Goal: Task Accomplishment & Management: Use online tool/utility

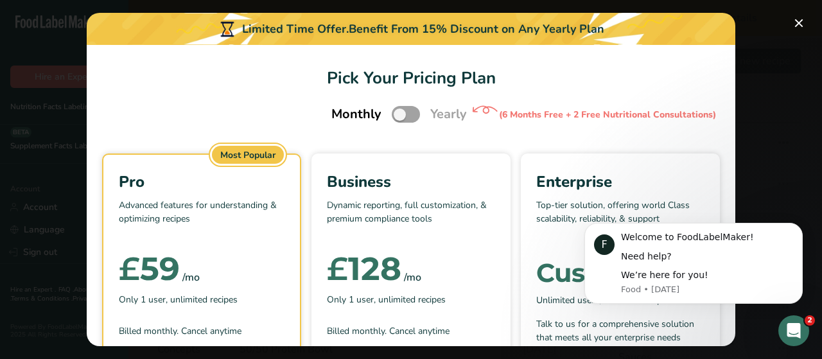
scroll to position [198, 0]
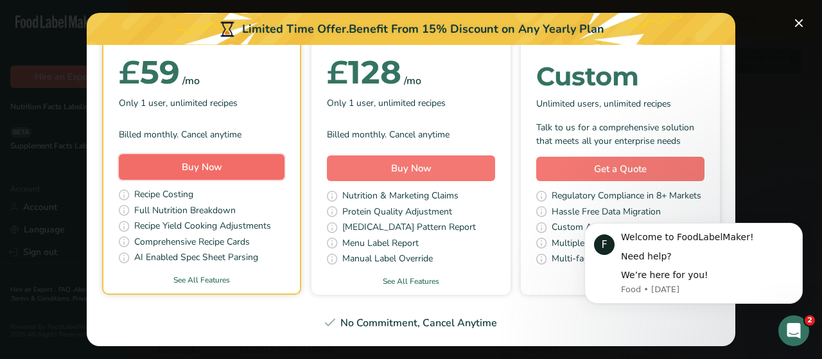
click at [226, 160] on button "Buy Now" at bounding box center [202, 167] width 166 height 26
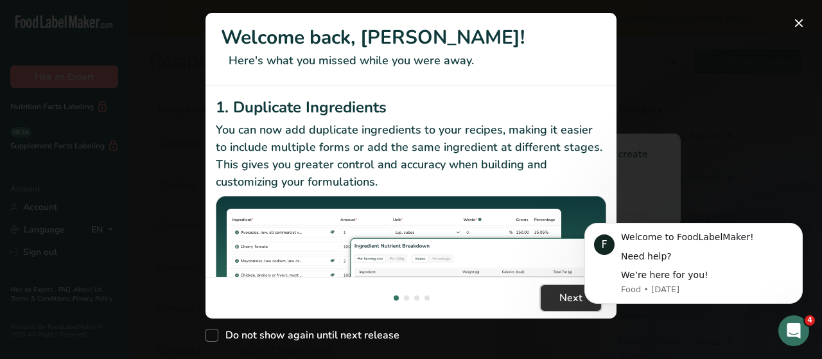
click at [564, 301] on span "Next" at bounding box center [570, 297] width 23 height 15
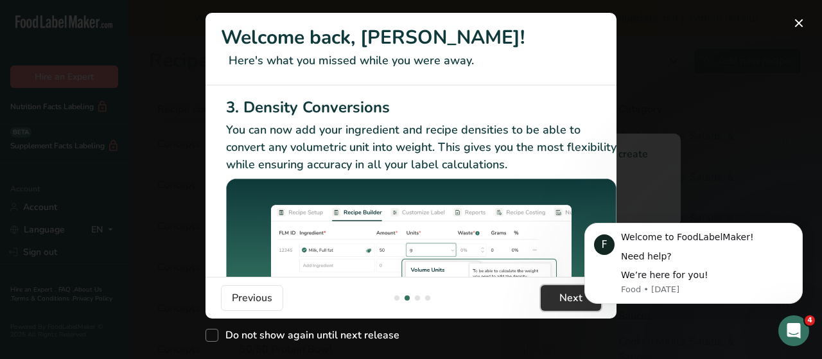
click at [564, 301] on span "Next" at bounding box center [570, 297] width 23 height 15
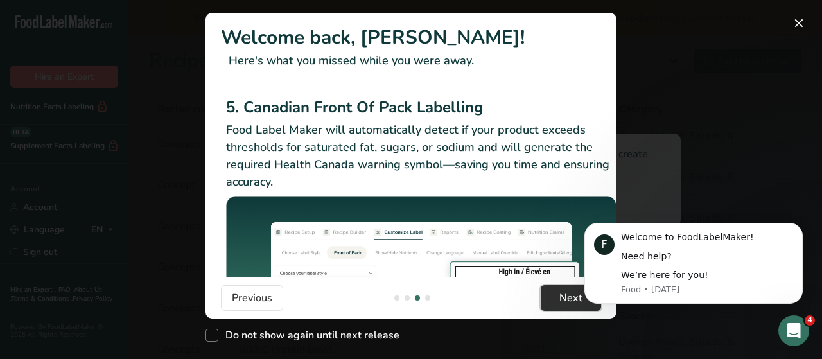
click at [564, 301] on span "Next" at bounding box center [570, 297] width 23 height 15
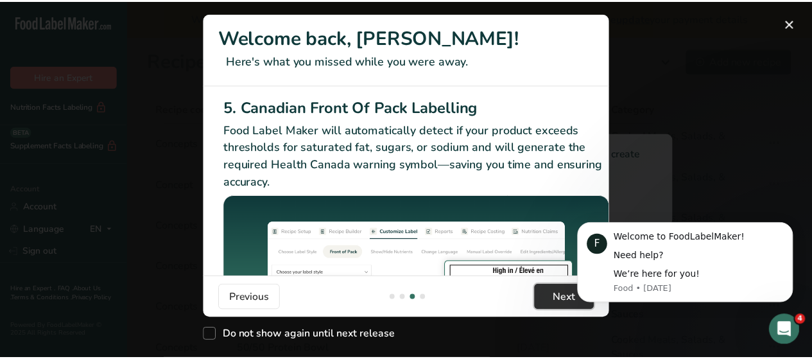
scroll to position [0, 1222]
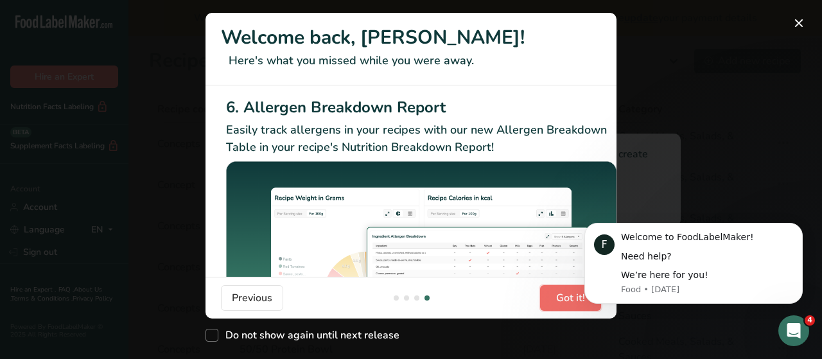
click at [564, 301] on span "Got it!" at bounding box center [570, 297] width 29 height 15
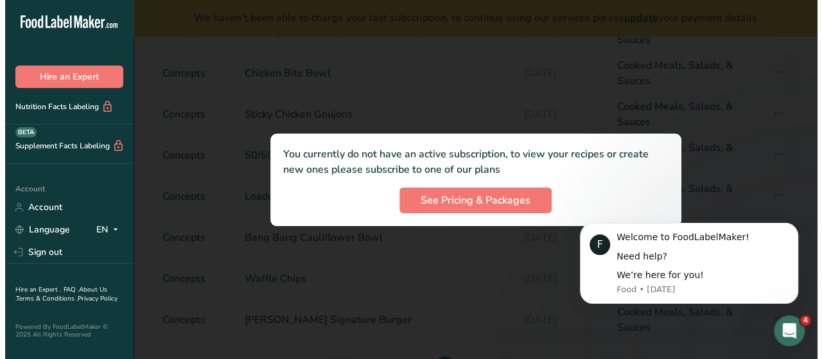
scroll to position [0, 0]
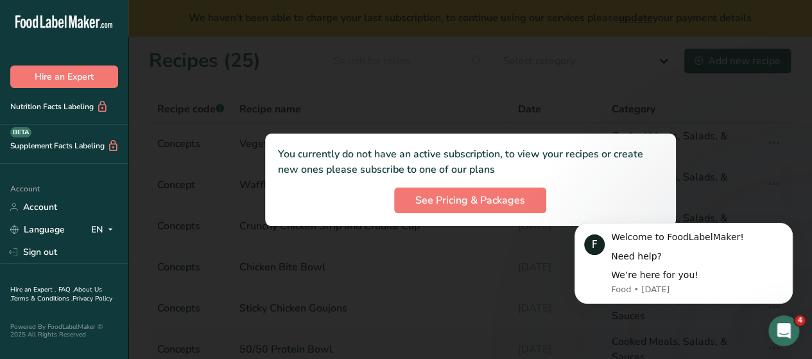
click at [65, 23] on icon at bounding box center [66, 21] width 2 height 13
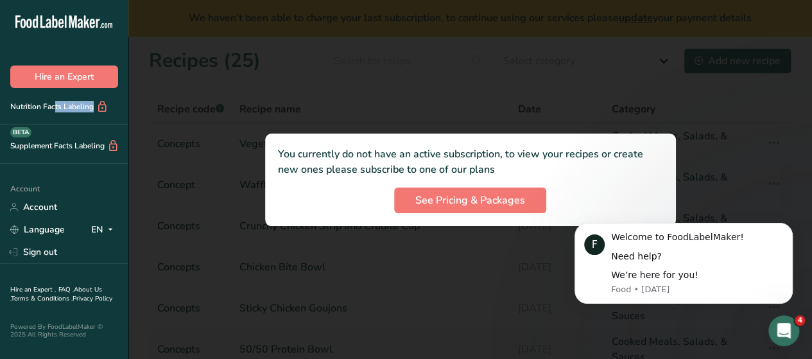
click at [65, 23] on icon at bounding box center [66, 21] width 2 height 13
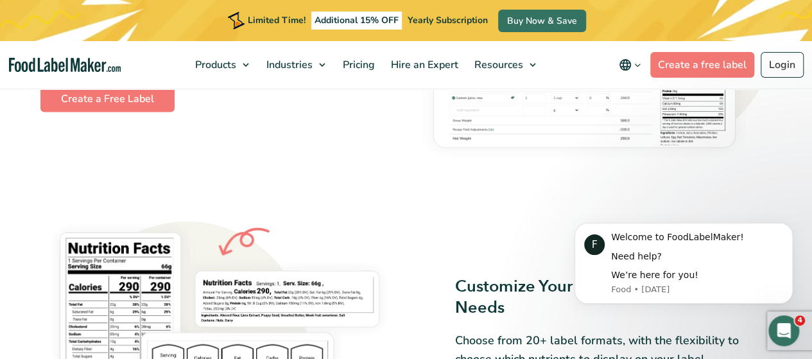
scroll to position [852, 0]
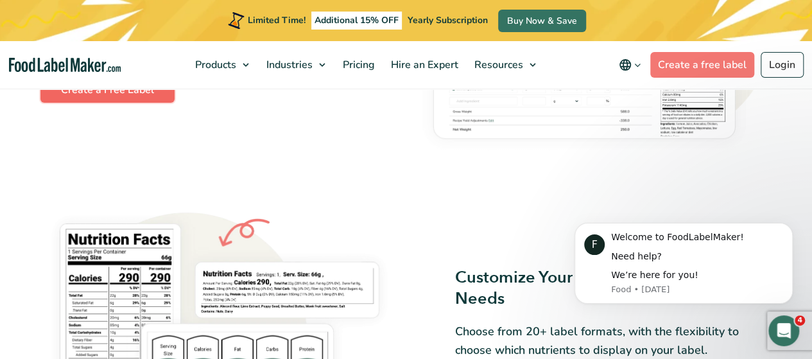
click at [126, 96] on link "Create a Free Label" at bounding box center [107, 90] width 134 height 26
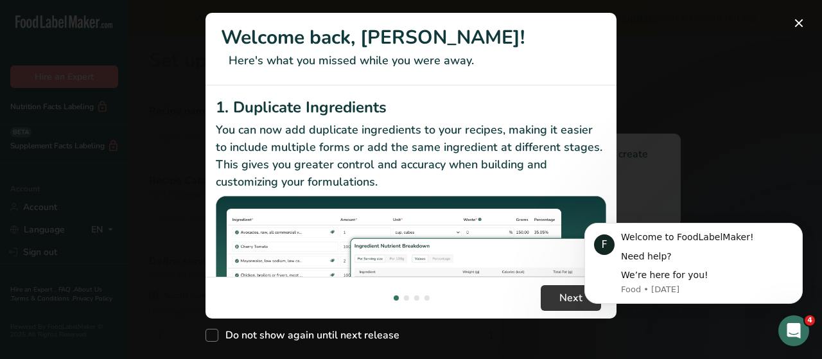
click html "F Welcome to FoodLabelMaker! Need help? We’re here for you! Food • 1d ago"
click at [570, 299] on span "Next" at bounding box center [570, 297] width 23 height 15
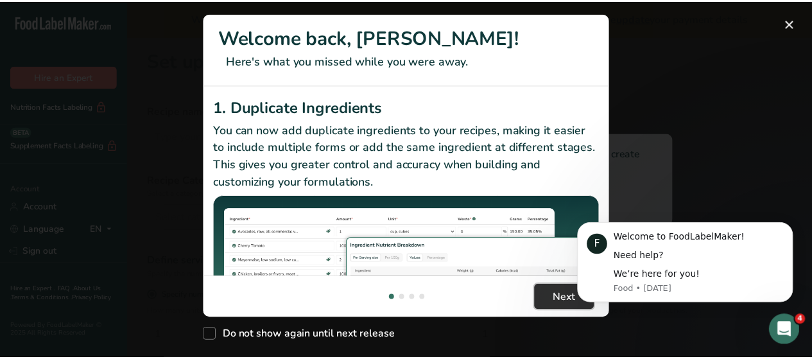
scroll to position [0, 401]
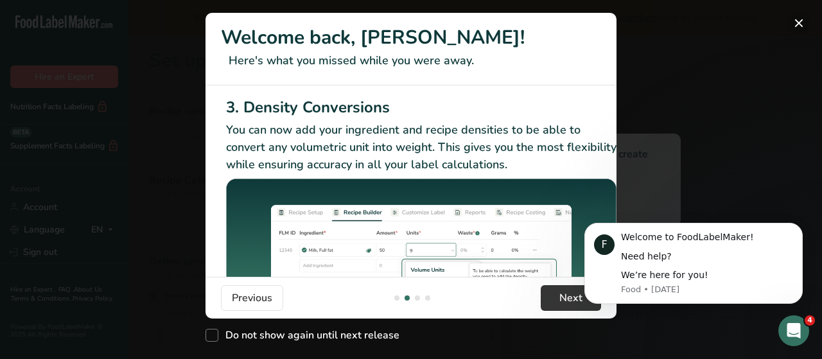
click at [803, 21] on button "New Features" at bounding box center [798, 23] width 21 height 21
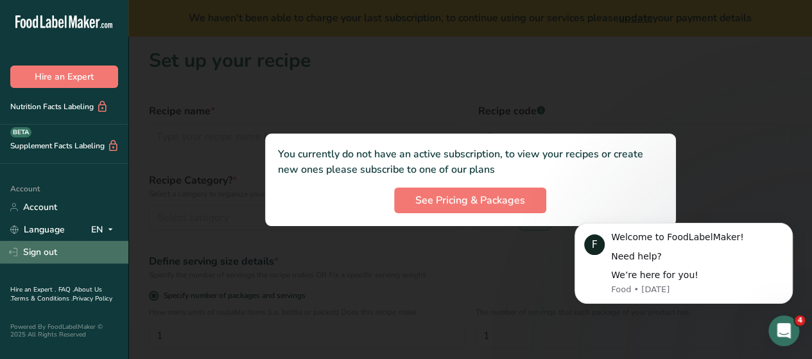
click at [42, 250] on link "Sign out" at bounding box center [64, 252] width 128 height 22
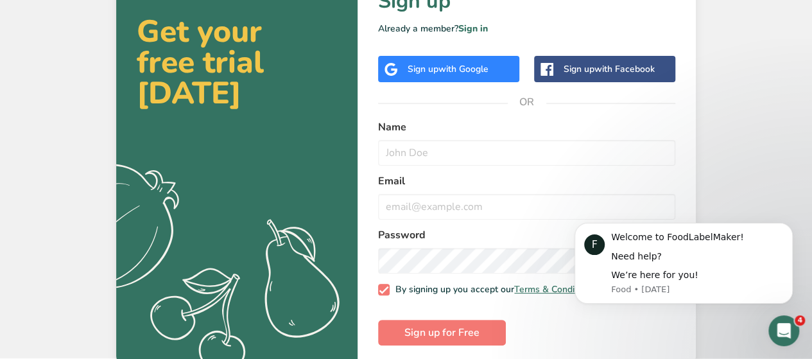
scroll to position [72, 0]
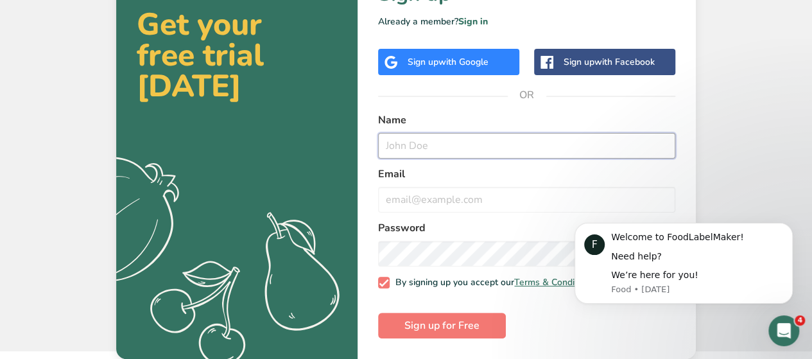
click at [401, 136] on input "text" at bounding box center [526, 146] width 297 height 26
type input "Chef [PERSON_NAME]"
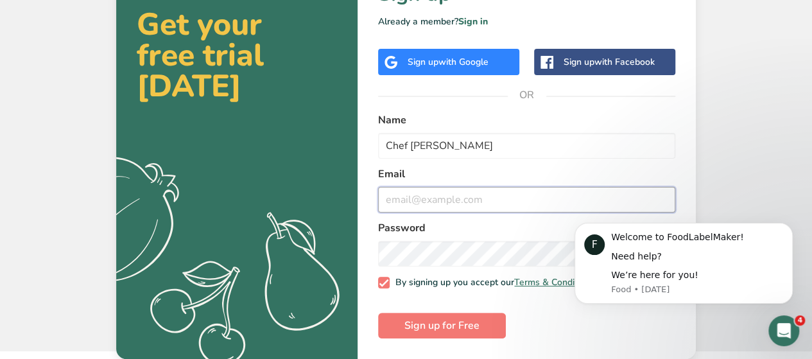
click at [399, 192] on input "email" at bounding box center [526, 200] width 297 height 26
type input "[EMAIL_ADDRESS][DOMAIN_NAME]"
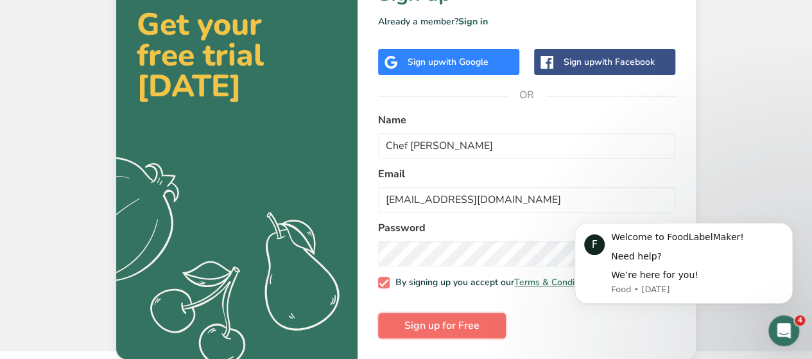
click at [448, 316] on button "Sign up for Free" at bounding box center [442, 326] width 128 height 26
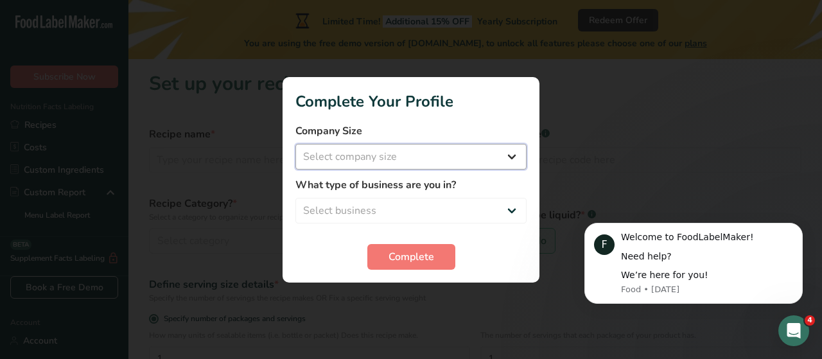
click at [510, 158] on select "Select company size Fewer than 10 Employees 10 to 50 Employees 51 to 500 Employ…" at bounding box center [410, 157] width 231 height 26
select select "1"
click at [295, 144] on select "Select company size Fewer than 10 Employees 10 to 50 Employees 51 to 500 Employ…" at bounding box center [410, 157] width 231 height 26
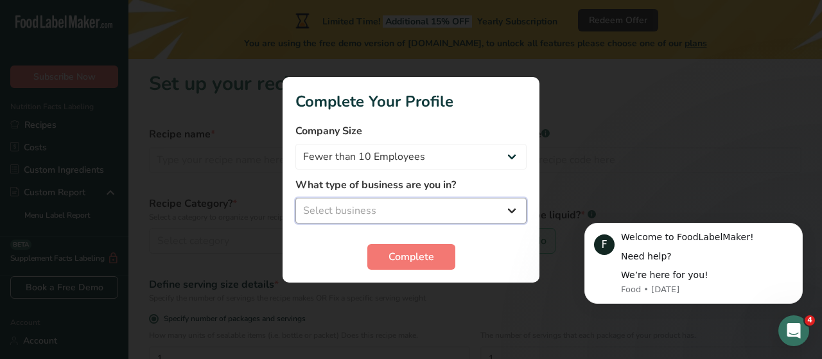
click at [427, 214] on select "Select business Packaged Food Manufacturer Restaurant & Cafe Bakery Meal Plans …" at bounding box center [410, 211] width 231 height 26
select select "5"
click at [295, 198] on select "Select business Packaged Food Manufacturer Restaurant & Cafe Bakery Meal Plans …" at bounding box center [410, 211] width 231 height 26
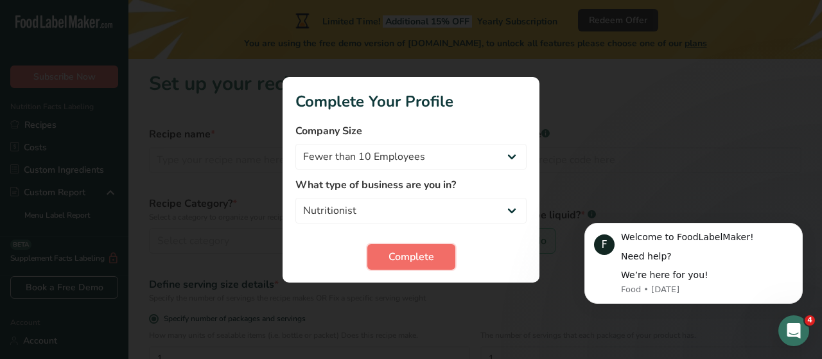
click at [393, 258] on span "Complete" at bounding box center [411, 256] width 46 height 15
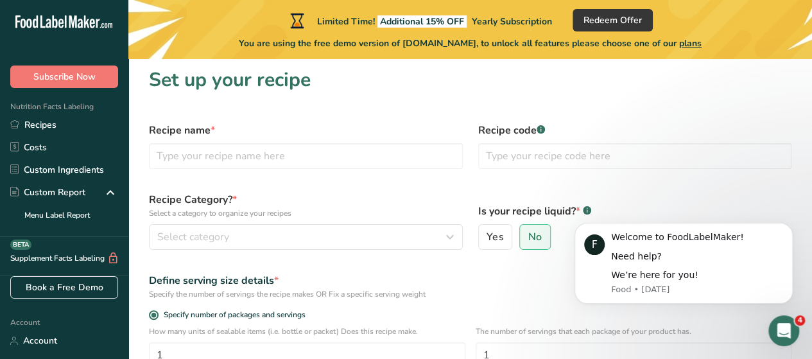
scroll to position [3, 0]
click at [186, 149] on input "text" at bounding box center [306, 157] width 314 height 26
type input "C"
type input "Zucchini Roulade"
click at [537, 157] on input "text" at bounding box center [635, 157] width 314 height 26
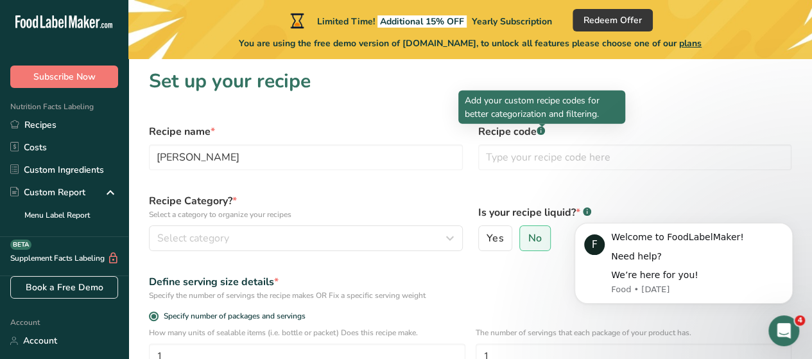
click at [542, 132] on rect at bounding box center [541, 130] width 8 height 8
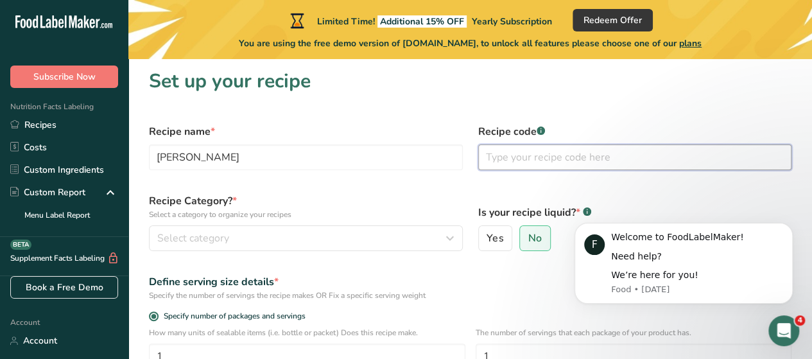
click at [511, 163] on input "text" at bounding box center [635, 157] width 314 height 26
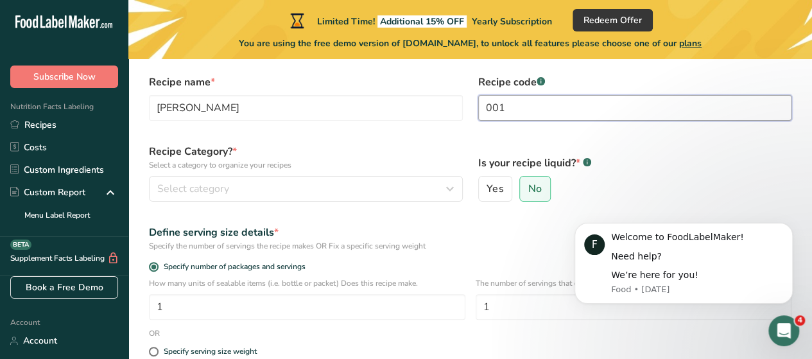
scroll to position [60, 0]
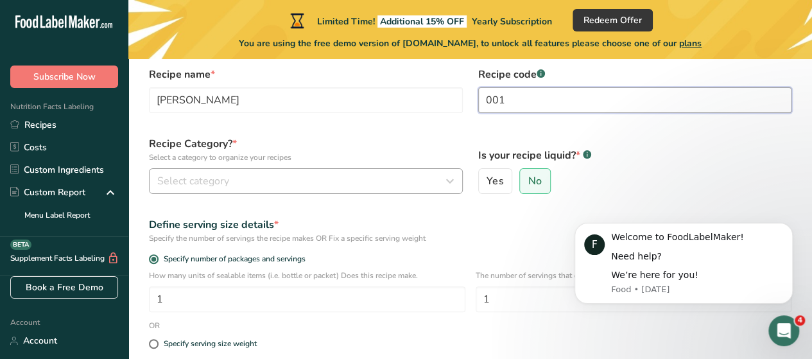
type input "001"
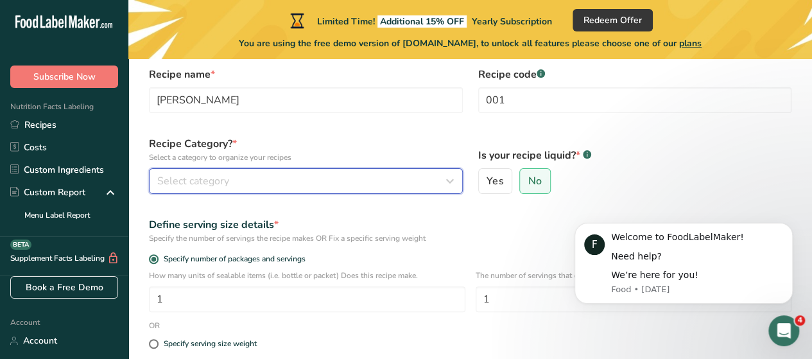
click at [429, 182] on div "Select category" at bounding box center [302, 180] width 290 height 15
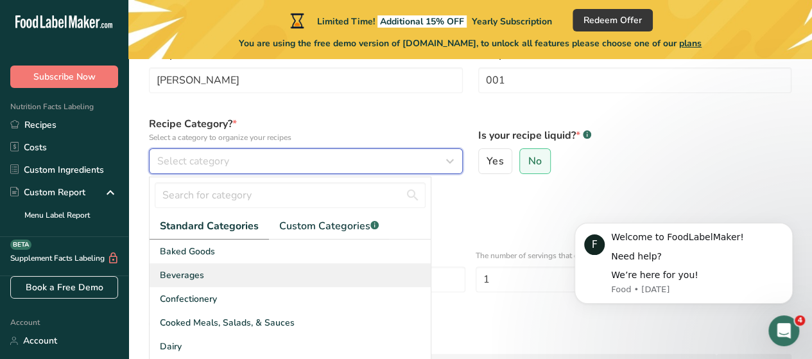
scroll to position [81, 0]
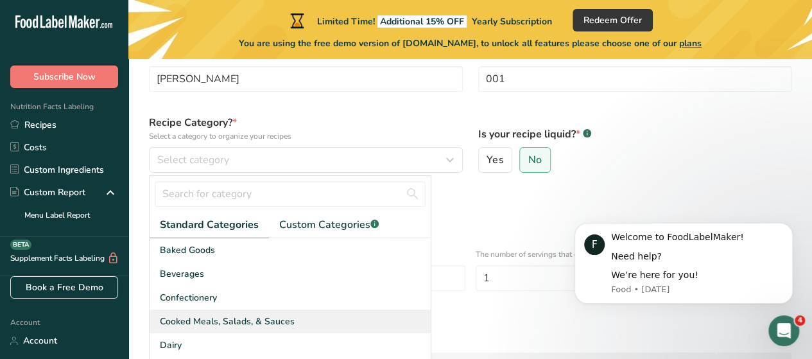
click at [272, 316] on span "Cooked Meals, Salads, & Sauces" at bounding box center [227, 321] width 135 height 13
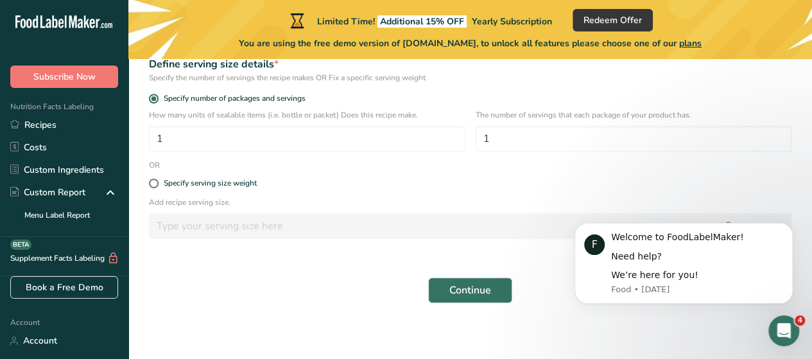
scroll to position [226, 0]
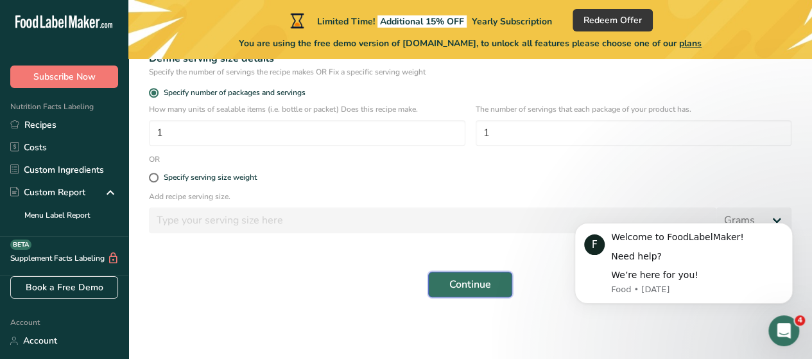
click at [478, 282] on span "Continue" at bounding box center [470, 284] width 42 height 15
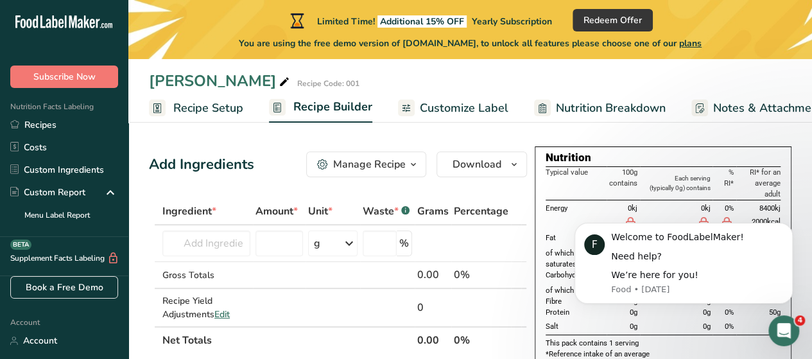
scroll to position [1, 0]
click at [486, 169] on span "Download" at bounding box center [477, 163] width 49 height 15
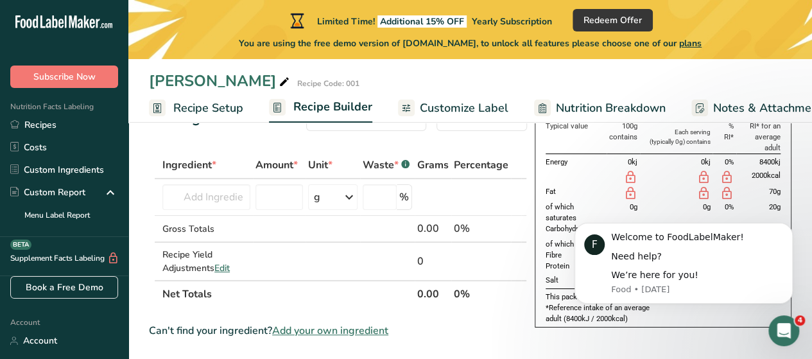
scroll to position [45, 0]
click at [221, 189] on input "text" at bounding box center [206, 199] width 88 height 26
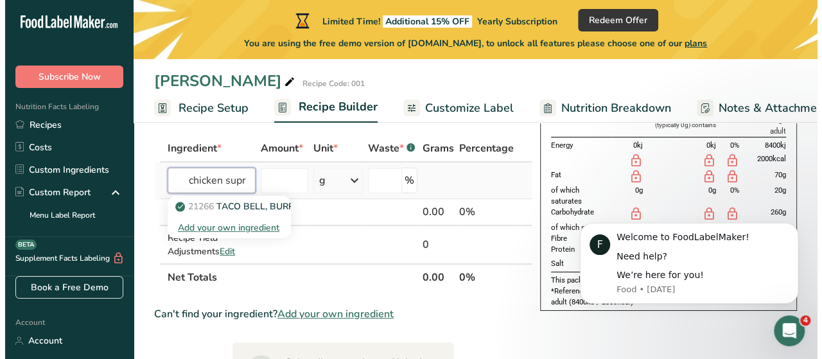
scroll to position [0, 0]
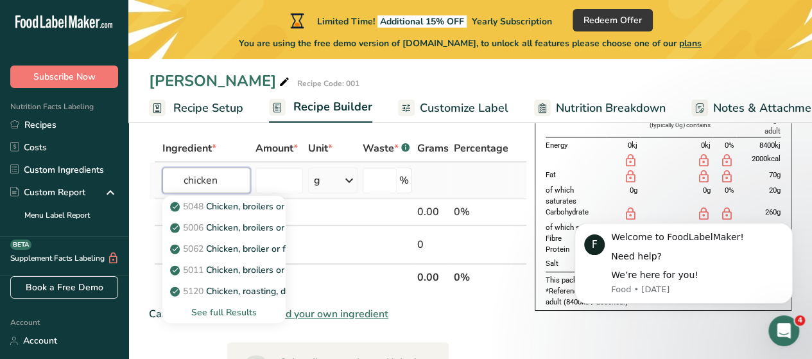
type input "chicken"
click at [229, 307] on div "See full Results" at bounding box center [224, 312] width 103 height 13
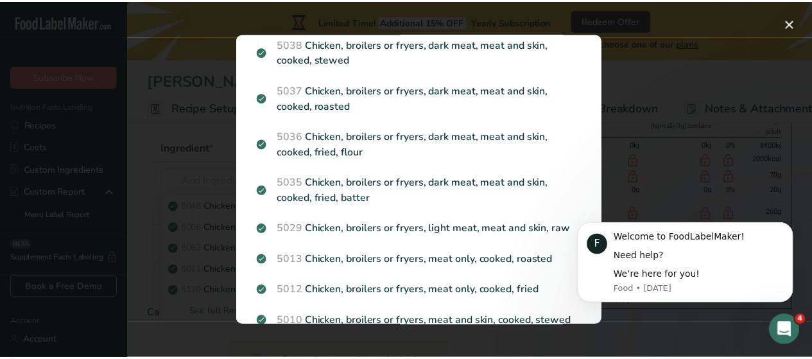
scroll to position [883, 0]
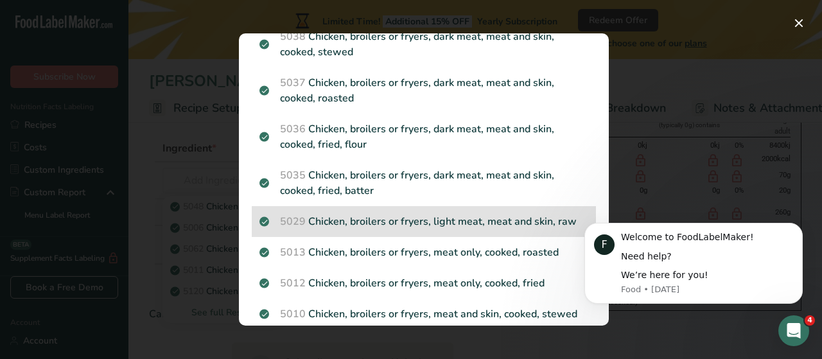
click at [418, 229] on p "5029 Chicken, broilers or fryers, light meat, meat and skin, raw" at bounding box center [423, 221] width 329 height 15
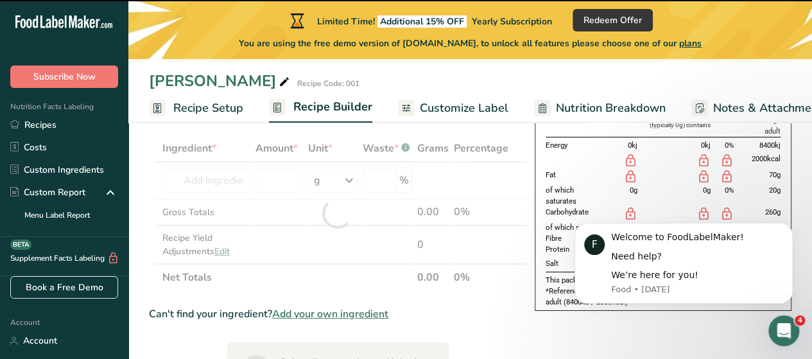
type input "0"
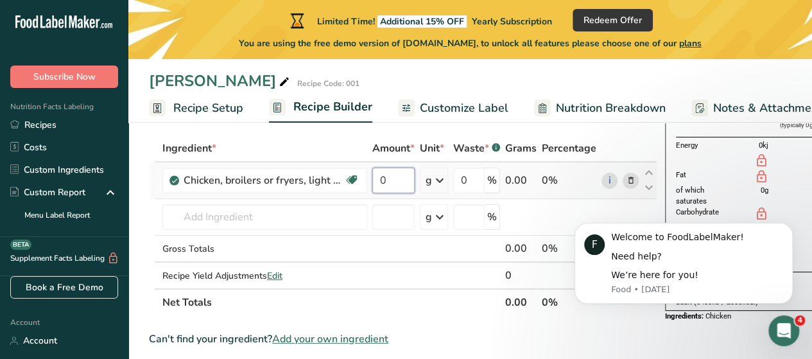
click at [399, 183] on input "0" at bounding box center [393, 181] width 42 height 26
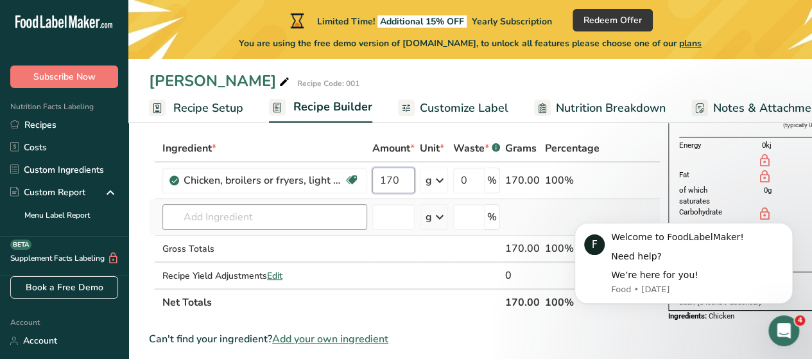
type input "170"
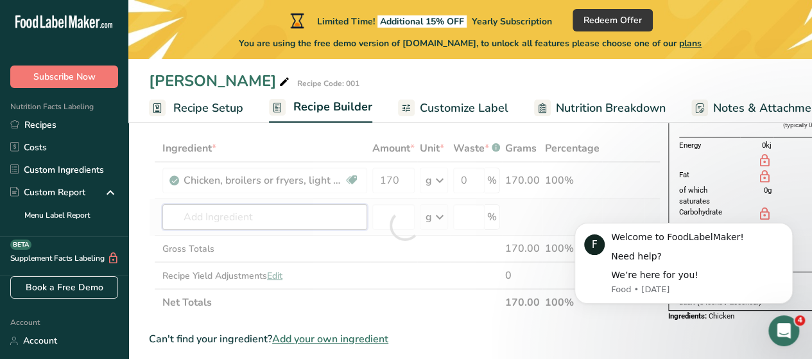
click at [324, 217] on div "Ingredient * Amount * Unit * Waste * .a-a{fill:#347362;}.b-a{fill:#fff;} Grams …" at bounding box center [405, 225] width 512 height 181
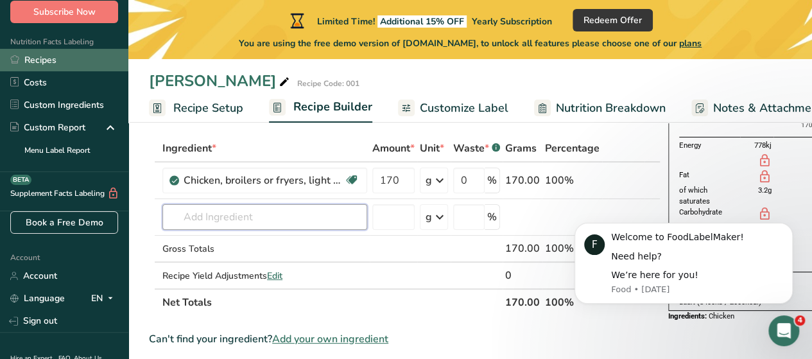
scroll to position [61, 0]
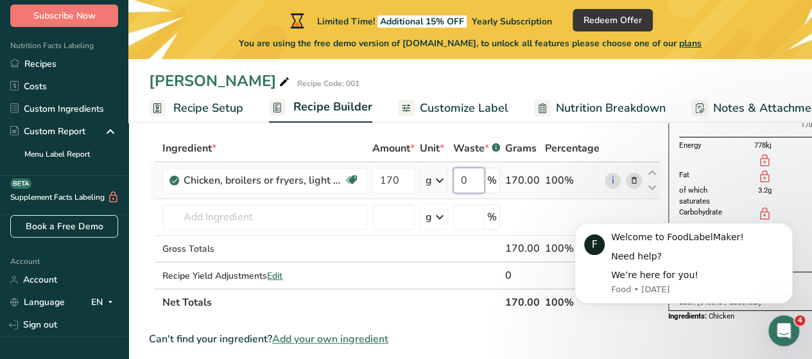
click at [467, 178] on input "0" at bounding box center [468, 181] width 31 height 26
type input "5"
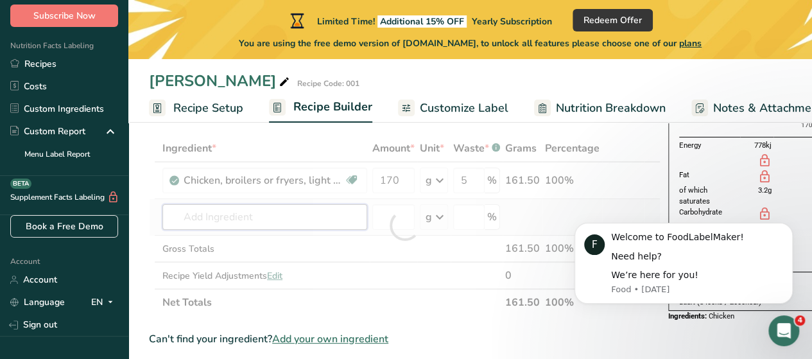
click at [331, 224] on div "Ingredient * Amount * Unit * Waste * .a-a{fill:#347362;}.b-a{fill:#fff;} Grams …" at bounding box center [405, 225] width 512 height 181
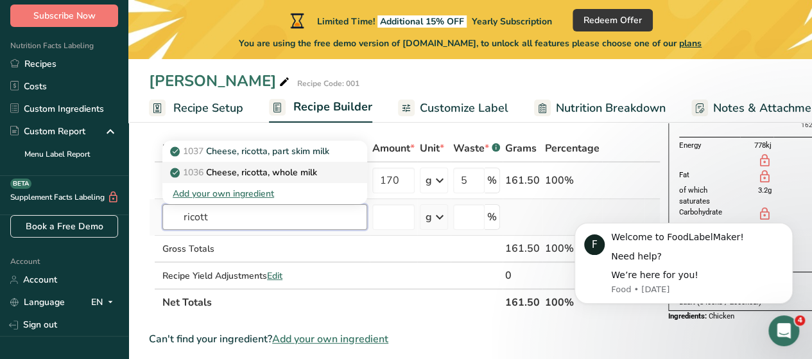
type input "ricott"
click at [295, 173] on p "1036 Cheese, ricotta, whole milk" at bounding box center [245, 172] width 144 height 13
type input "Cheese, ricotta, whole milk"
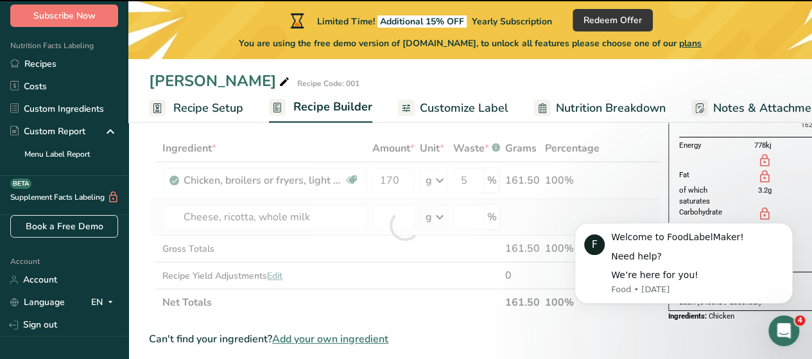
type input "0"
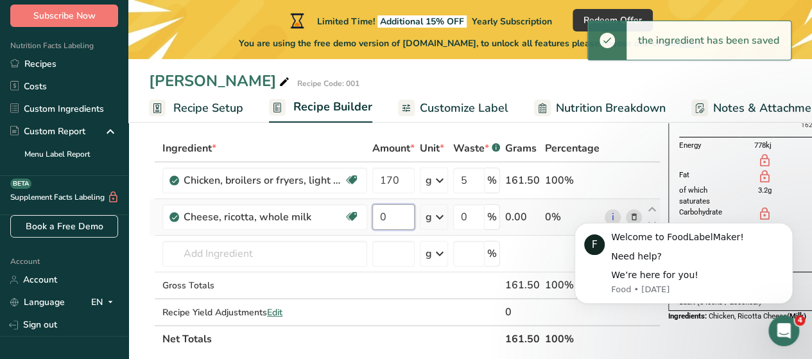
click at [391, 219] on input "0" at bounding box center [393, 217] width 42 height 26
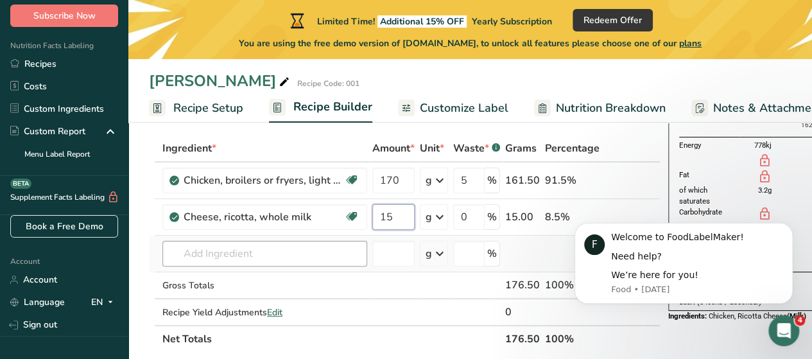
type input "15"
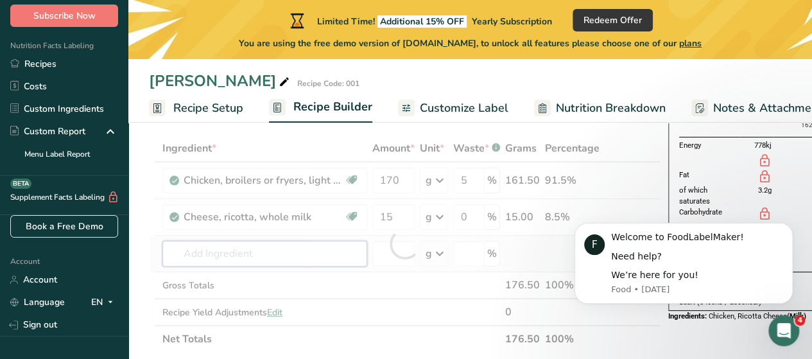
click at [312, 255] on div "Ingredient * Amount * Unit * Waste * .a-a{fill:#347362;}.b-a{fill:#fff;} Grams …" at bounding box center [405, 244] width 512 height 218
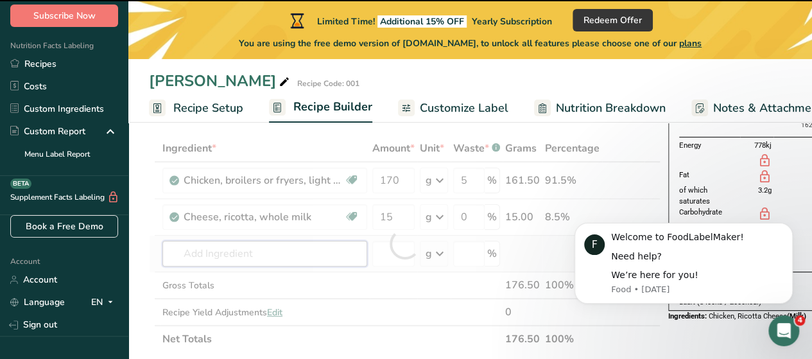
type input "b"
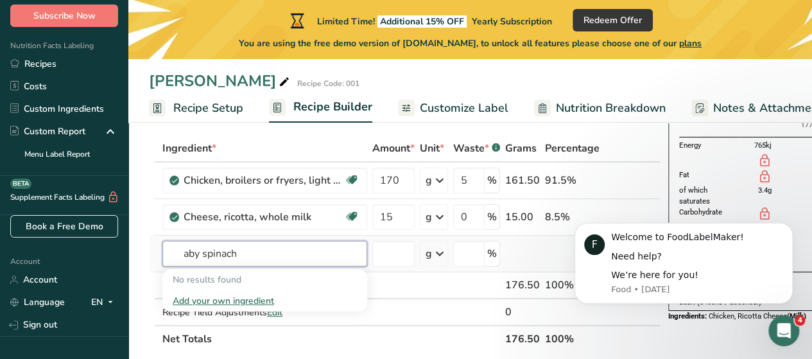
click at [181, 256] on input "aby spinach" at bounding box center [264, 254] width 205 height 26
click at [258, 252] on input "baby spinach" at bounding box center [264, 254] width 205 height 26
click at [208, 255] on input "baby spinach" at bounding box center [264, 254] width 205 height 26
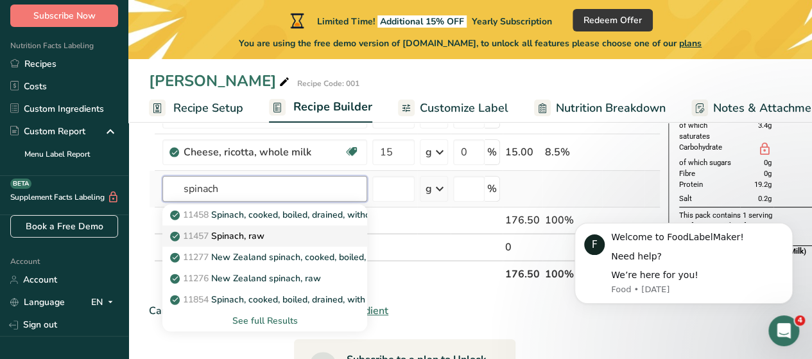
scroll to position [128, 0]
type input "spinach"
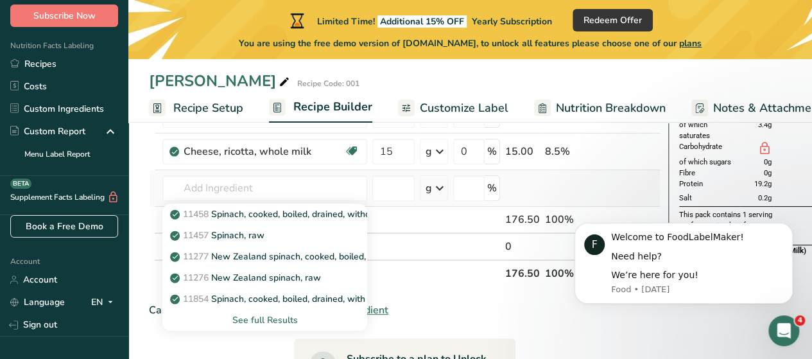
click at [260, 314] on div "See full Results" at bounding box center [265, 319] width 184 height 13
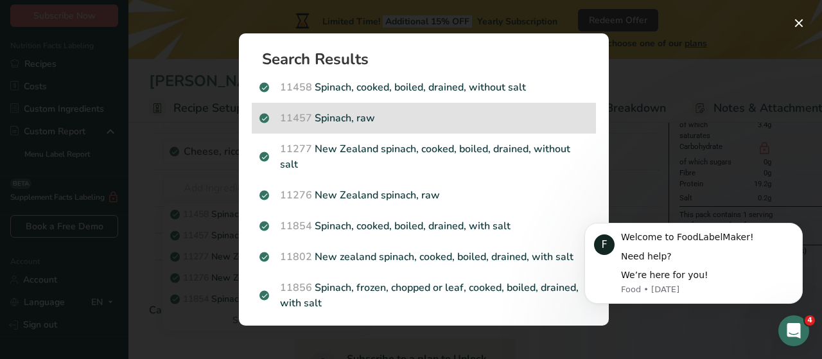
click at [401, 114] on p "11457 Spinach, raw" at bounding box center [423, 117] width 329 height 15
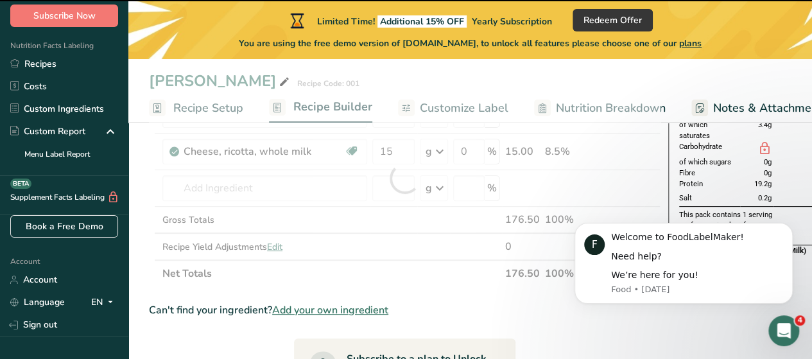
type input "0"
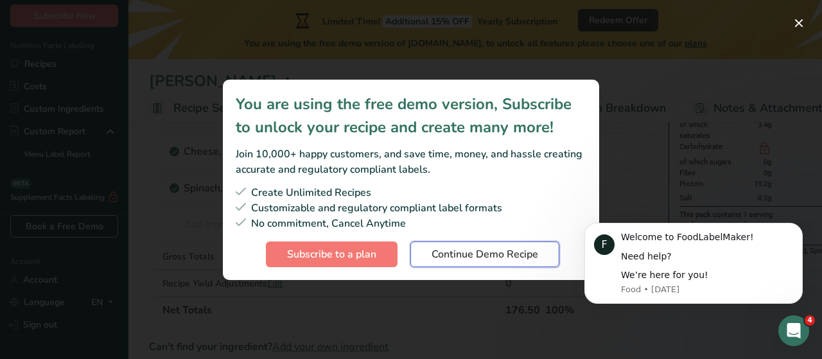
click at [477, 248] on span "Continue Demo Recipe" at bounding box center [484, 254] width 107 height 15
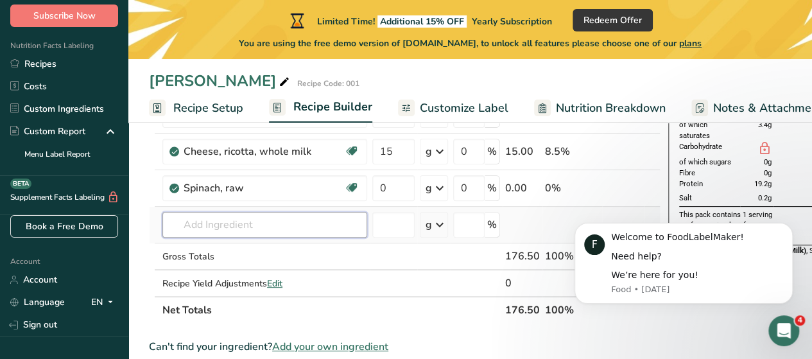
click at [276, 230] on input "text" at bounding box center [264, 225] width 205 height 26
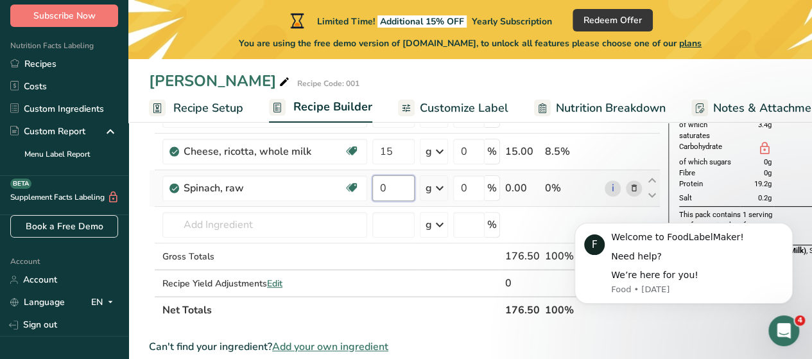
click at [392, 188] on input "0" at bounding box center [393, 188] width 42 height 26
type input "15"
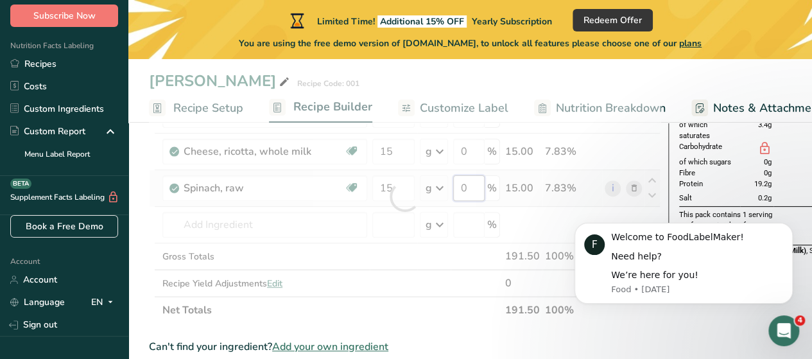
click at [474, 183] on div "Ingredient * Amount * Unit * Waste * .a-a{fill:#347362;}.b-a{fill:#fff;} Grams …" at bounding box center [405, 196] width 512 height 254
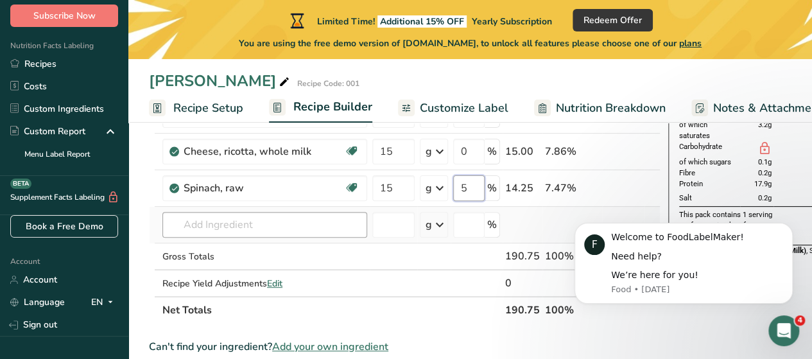
type input "5"
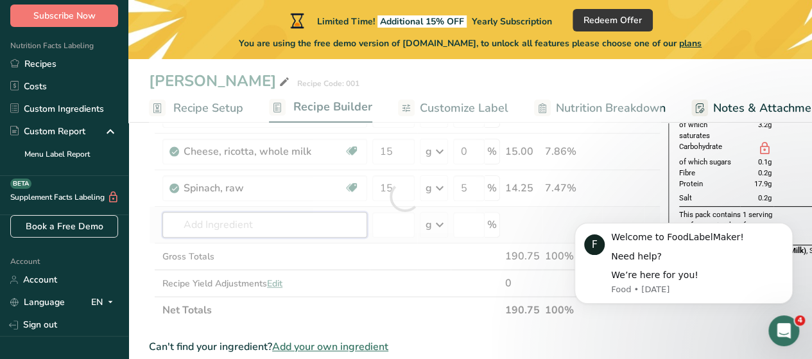
click at [345, 229] on div "Ingredient * Amount * Unit * Waste * .a-a{fill:#347362;}.b-a{fill:#fff;} Grams …" at bounding box center [405, 196] width 512 height 254
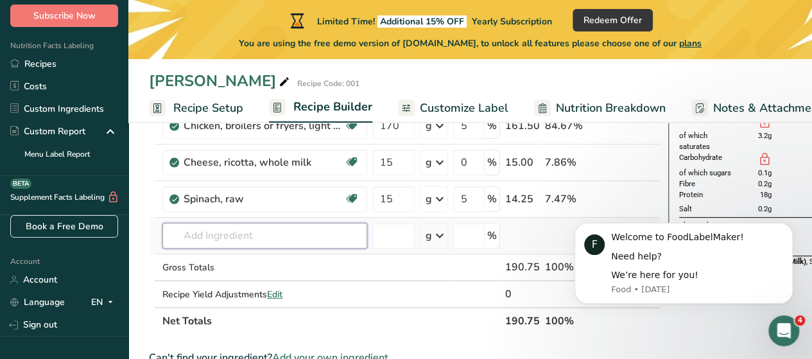
scroll to position [118, 0]
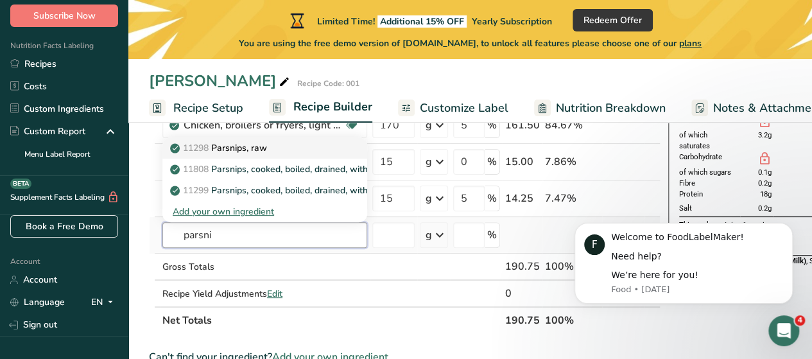
type input "parsni"
click at [273, 141] on div "11298 Parsnips, raw" at bounding box center [255, 147] width 164 height 13
type input "Parsnips, raw"
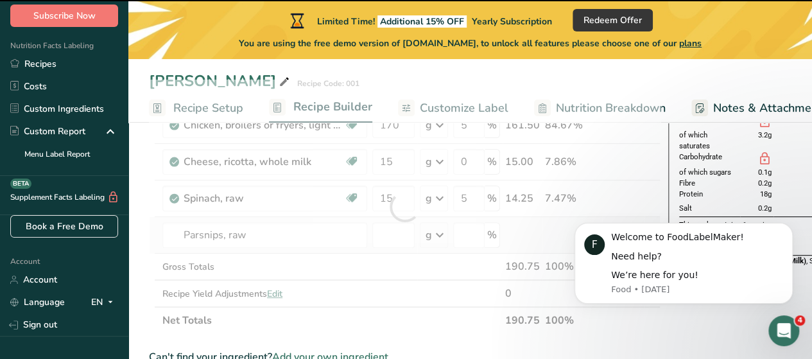
type input "0"
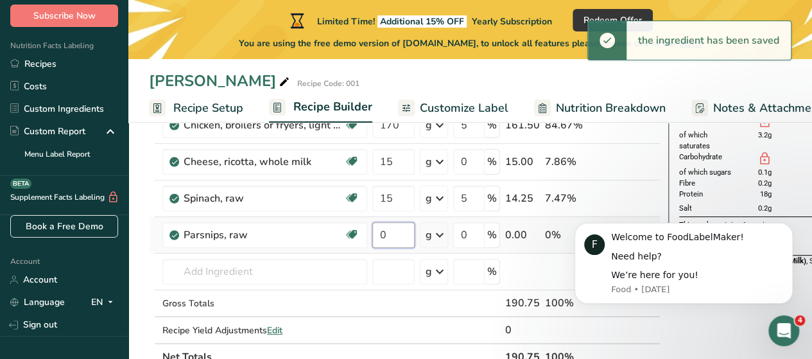
click at [398, 229] on input "0" at bounding box center [393, 235] width 42 height 26
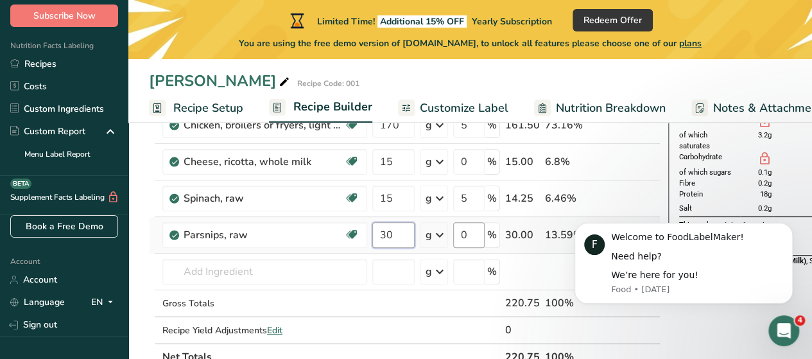
type input "30"
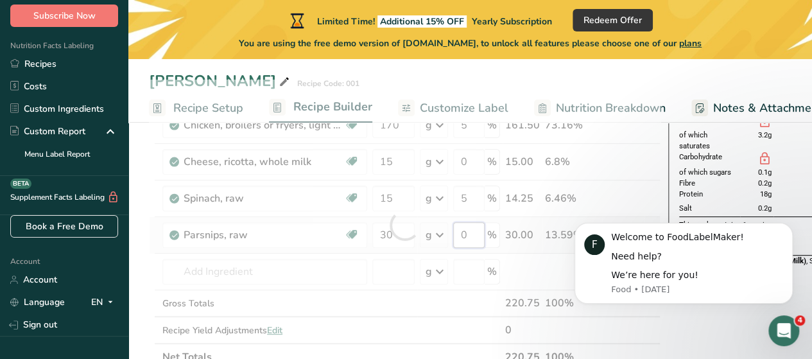
click at [471, 237] on div "Ingredient * Amount * Unit * Waste * .a-a{fill:#347362;}.b-a{fill:#fff;} Grams …" at bounding box center [405, 225] width 512 height 291
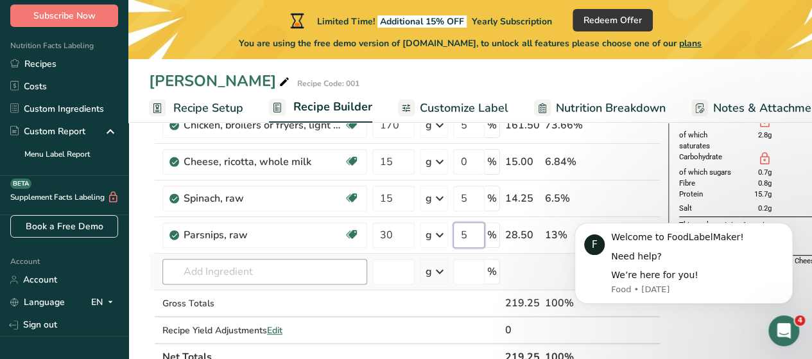
type input "5"
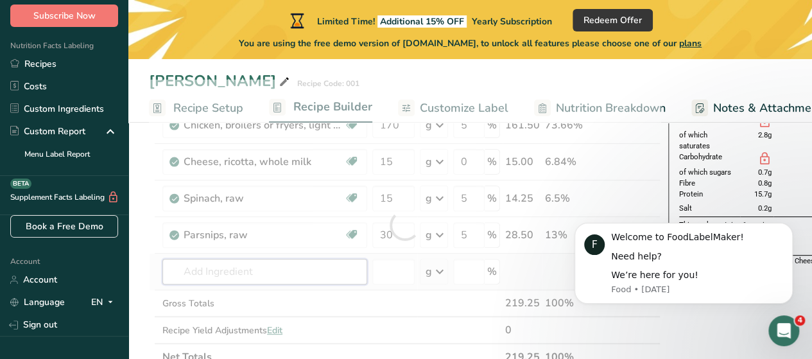
click at [315, 267] on div "Ingredient * Amount * Unit * Waste * .a-a{fill:#347362;}.b-a{fill:#fff;} Grams …" at bounding box center [405, 225] width 512 height 291
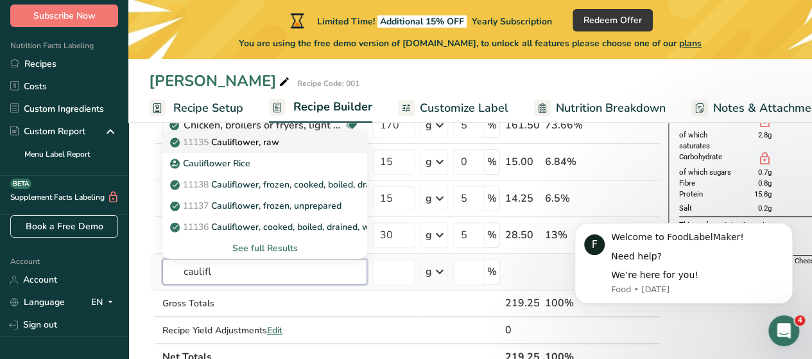
type input "caulifl"
click at [268, 143] on p "11135 Cauliflower, raw" at bounding box center [226, 141] width 107 height 13
type input "Cauliflower, raw"
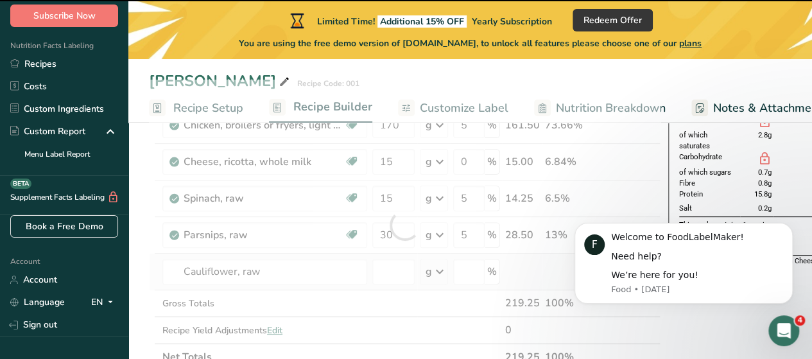
type input "0"
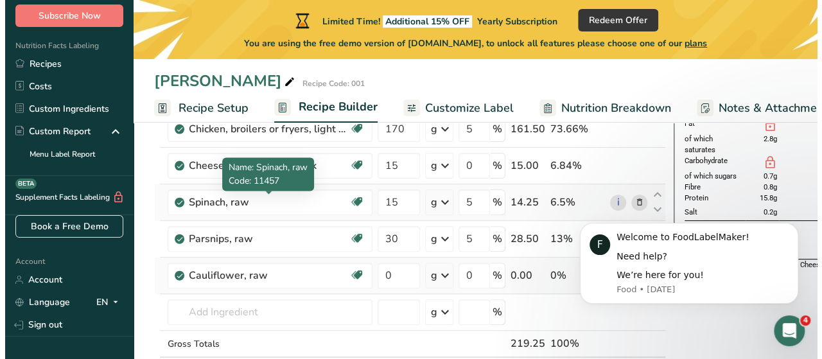
scroll to position [115, 0]
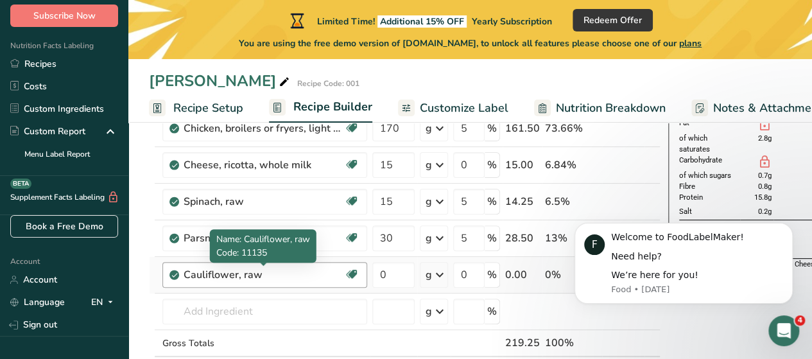
click at [255, 275] on div "Cauliflower, raw" at bounding box center [264, 274] width 160 height 15
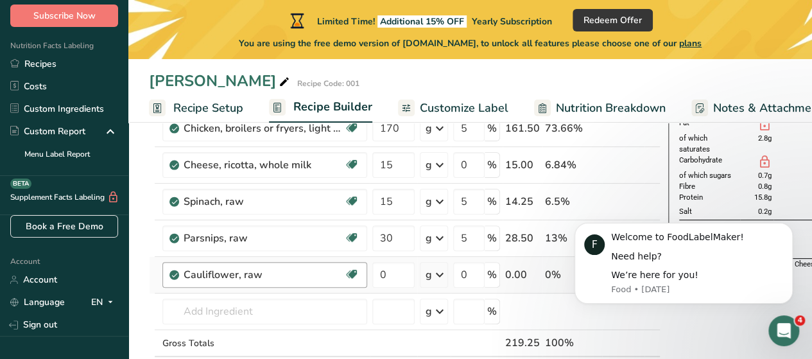
click at [266, 274] on div "Cauliflower, raw" at bounding box center [264, 274] width 160 height 15
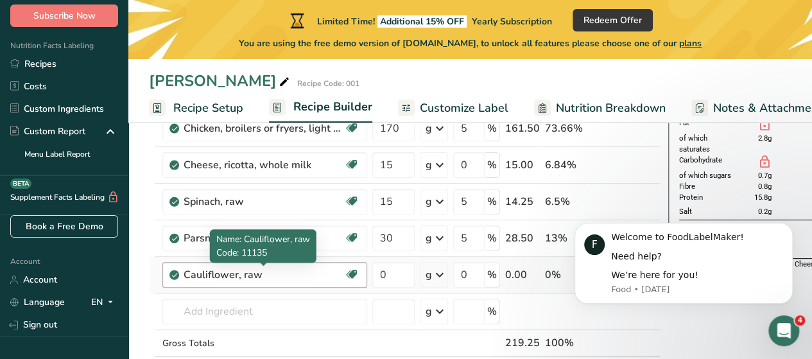
click at [255, 273] on div "Cauliflower, raw" at bounding box center [264, 274] width 160 height 15
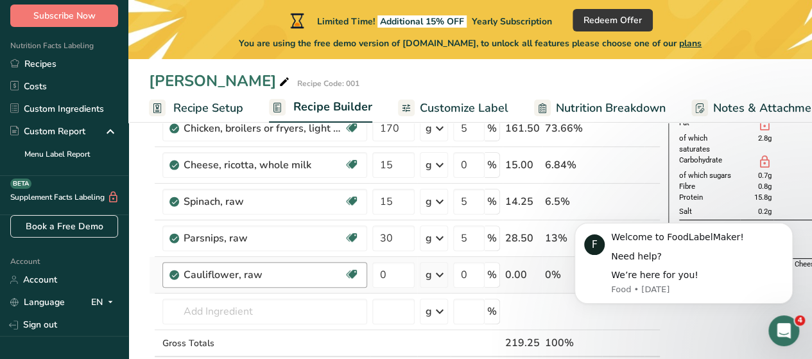
click at [264, 274] on div "Cauliflower, raw" at bounding box center [264, 274] width 160 height 15
click at [231, 307] on input "text" at bounding box center [264, 312] width 205 height 26
click at [397, 268] on input "0" at bounding box center [393, 275] width 42 height 26
type input "40"
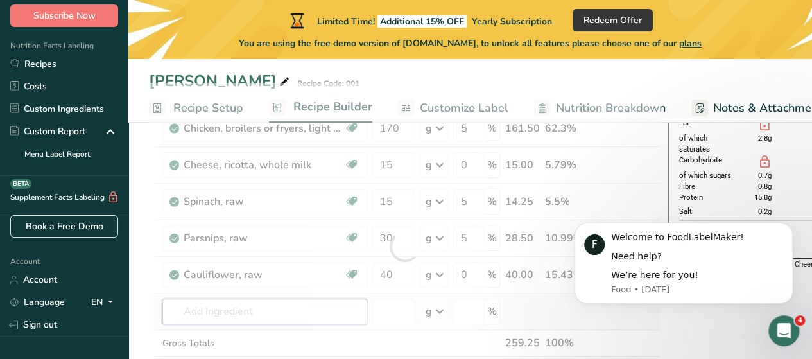
click at [327, 306] on div "Ingredient * Amount * Unit * Waste * .a-a{fill:#347362;}.b-a{fill:#fff;} Grams …" at bounding box center [405, 246] width 512 height 327
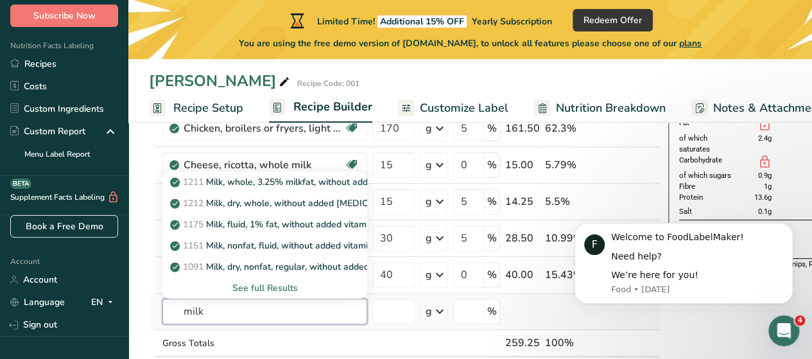
type input "milk"
click at [281, 288] on div "See full Results" at bounding box center [265, 287] width 184 height 13
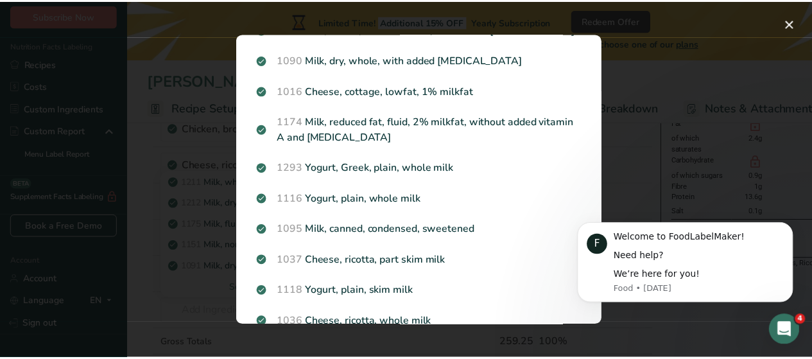
scroll to position [273, 0]
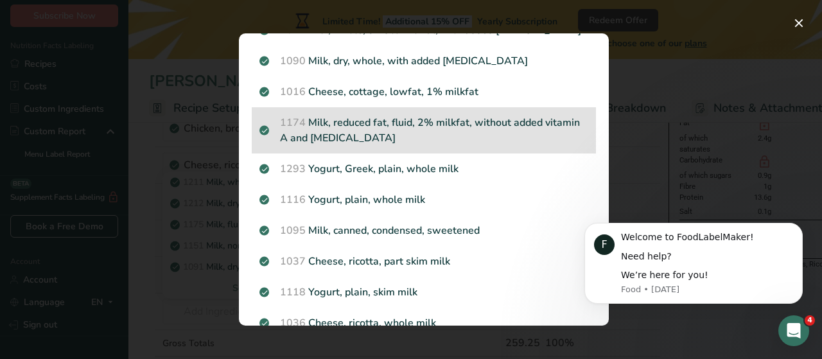
click at [379, 126] on p "1174 Milk, reduced fat, fluid, 2% milkfat, without added vitamin A and vitamin D" at bounding box center [423, 130] width 329 height 31
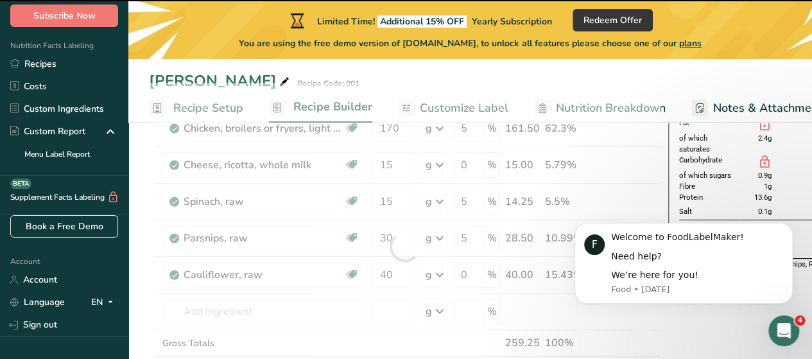
type input "0"
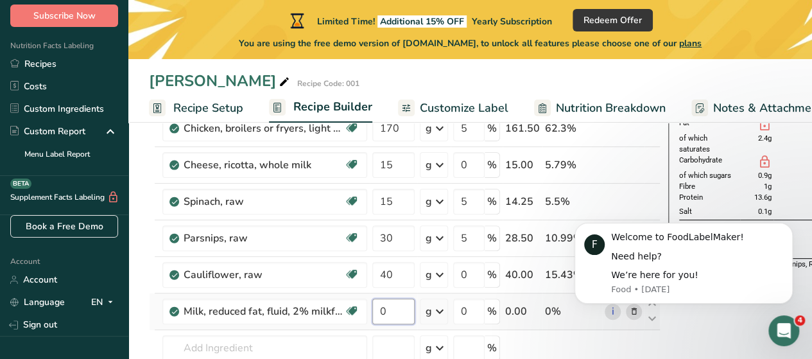
click at [391, 305] on input "0" at bounding box center [393, 312] width 42 height 26
type input "20"
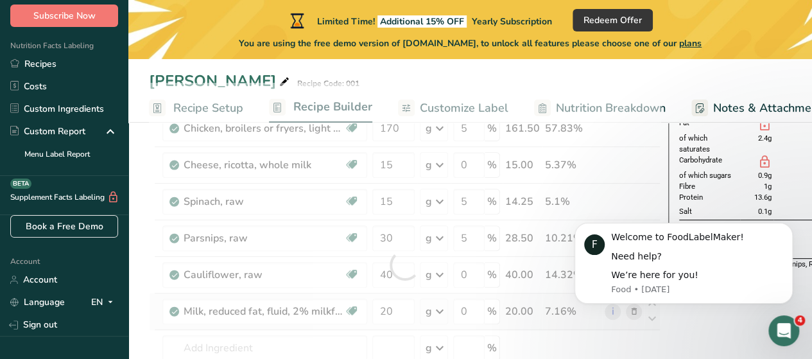
click at [439, 313] on div "Ingredient * Amount * Unit * Waste * .a-a{fill:#347362;}.b-a{fill:#fff;} Grams …" at bounding box center [405, 265] width 512 height 364
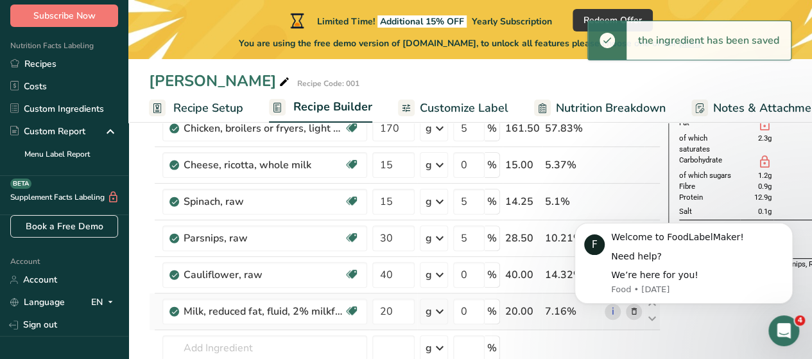
click at [439, 313] on icon at bounding box center [439, 311] width 15 height 23
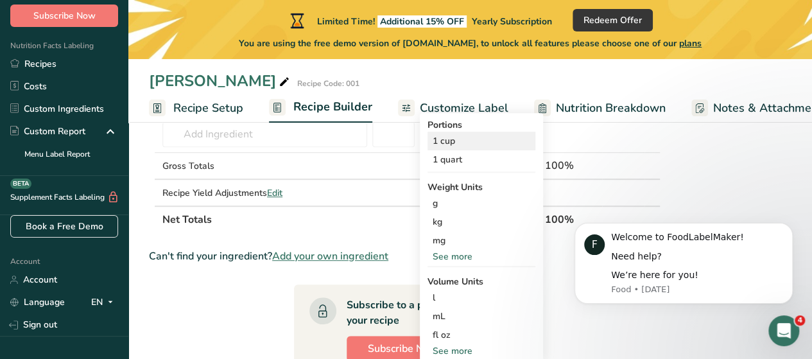
scroll to position [329, 0]
click at [461, 318] on div "mL" at bounding box center [482, 315] width 98 height 13
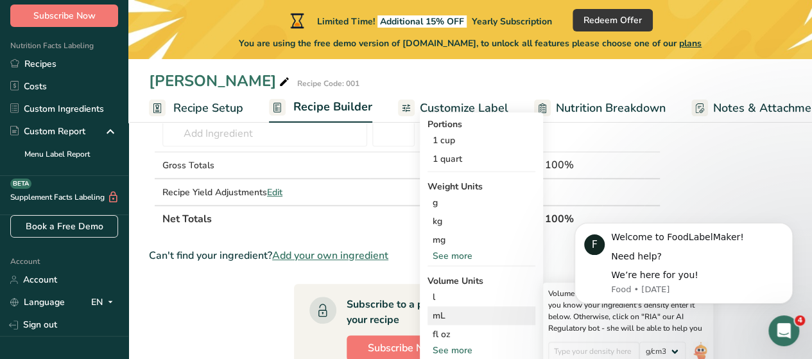
click at [461, 318] on div "mL" at bounding box center [482, 315] width 98 height 13
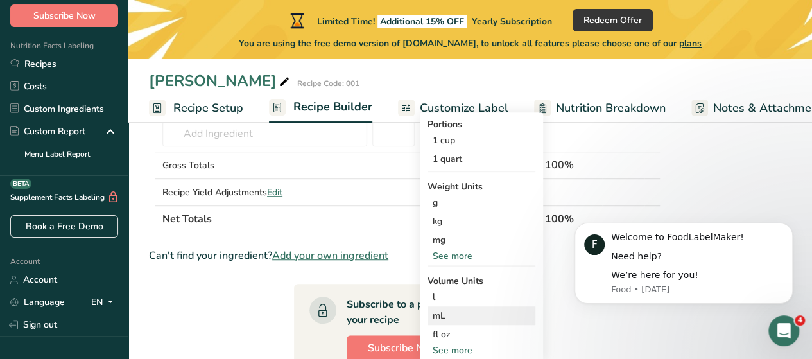
click at [461, 318] on div "mL" at bounding box center [482, 315] width 98 height 13
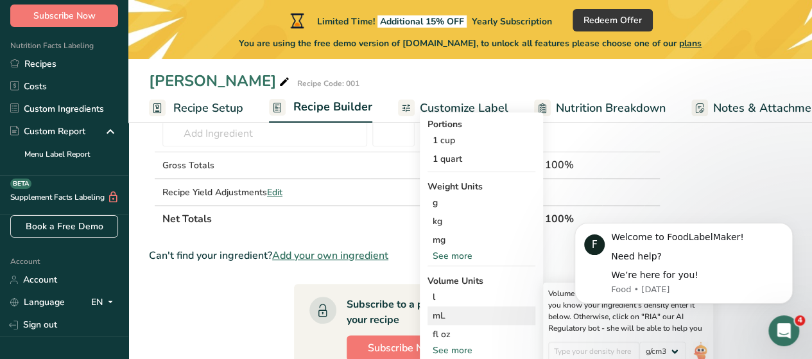
click at [444, 316] on div "mL" at bounding box center [482, 315] width 98 height 13
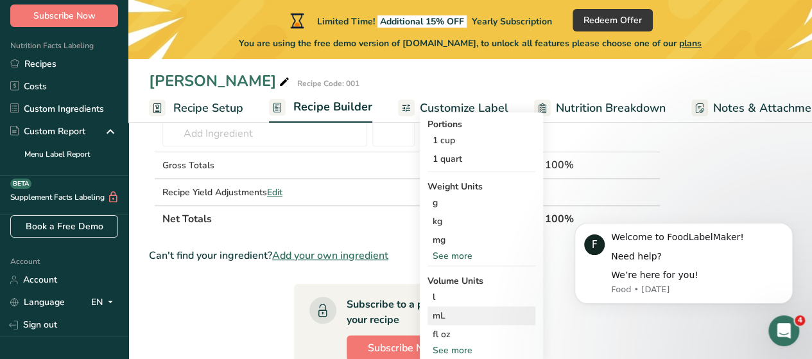
click at [444, 316] on div "mL" at bounding box center [482, 315] width 98 height 13
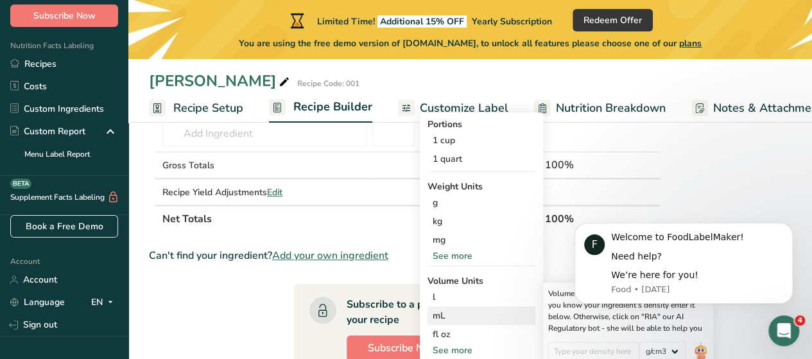
click at [439, 311] on div "mL" at bounding box center [482, 315] width 98 height 13
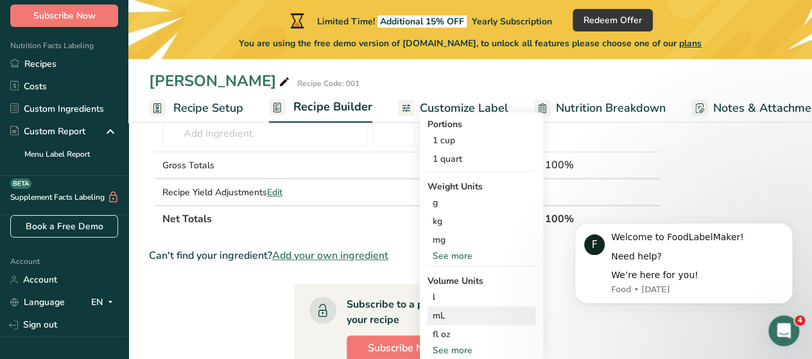
click at [439, 311] on div "mL" at bounding box center [482, 315] width 98 height 13
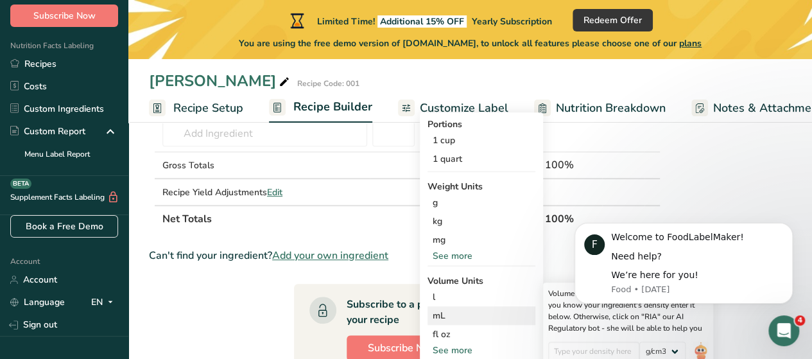
click at [439, 311] on div "mL" at bounding box center [482, 315] width 98 height 13
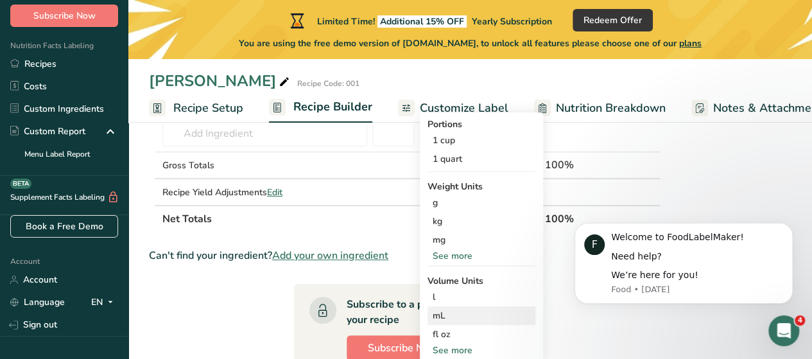
click at [439, 311] on div "mL" at bounding box center [482, 315] width 98 height 13
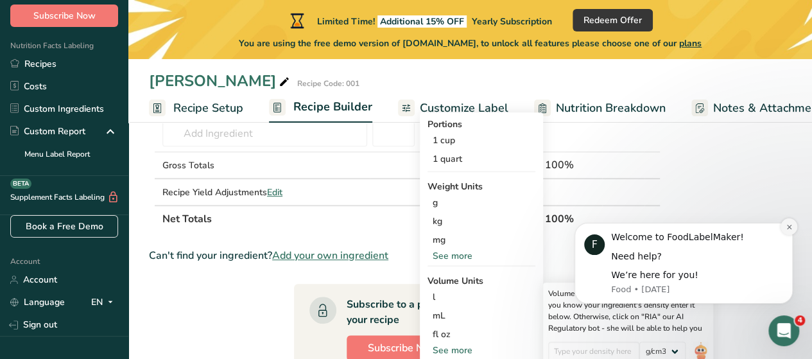
click at [784, 229] on button "Dismiss notification" at bounding box center [789, 226] width 17 height 17
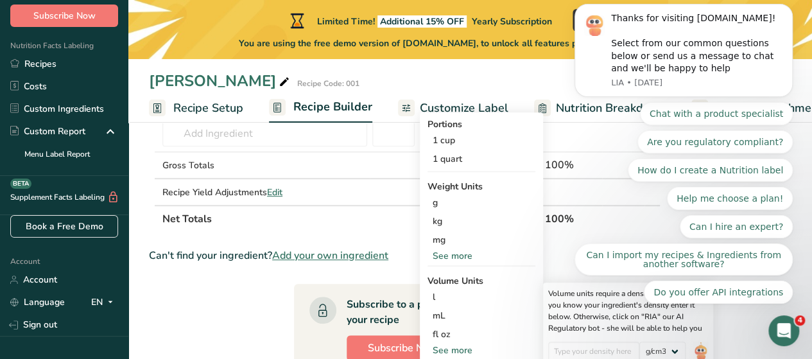
click html "Thanks for visiting FoodLabelMaker.com! Select from our common questions below …"
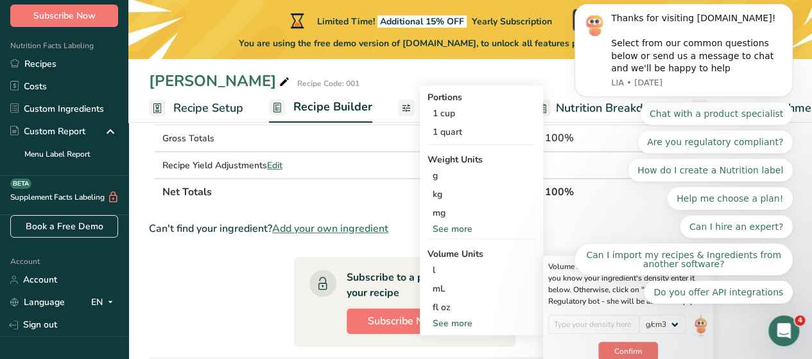
scroll to position [357, 0]
click html "Thanks for visiting FoodLabelMaker.com! Select from our common questions below …"
click at [452, 177] on div "g" at bounding box center [482, 175] width 108 height 19
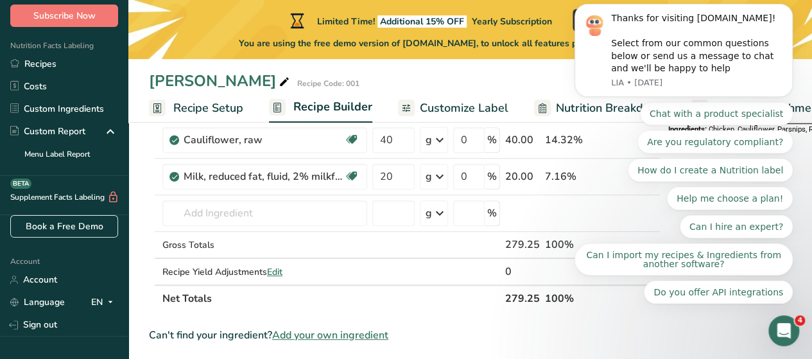
scroll to position [248, 0]
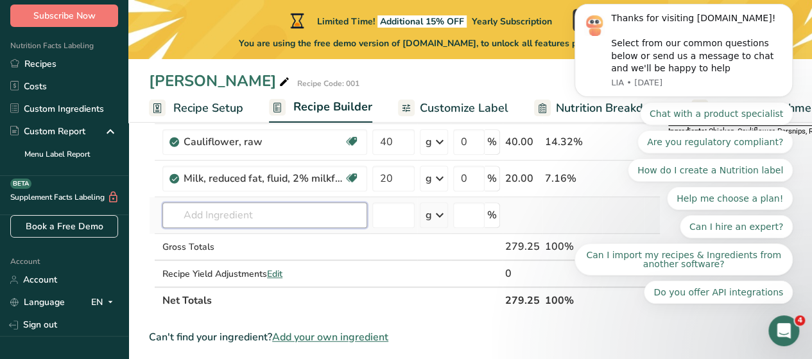
click at [264, 218] on input "text" at bounding box center [264, 215] width 205 height 26
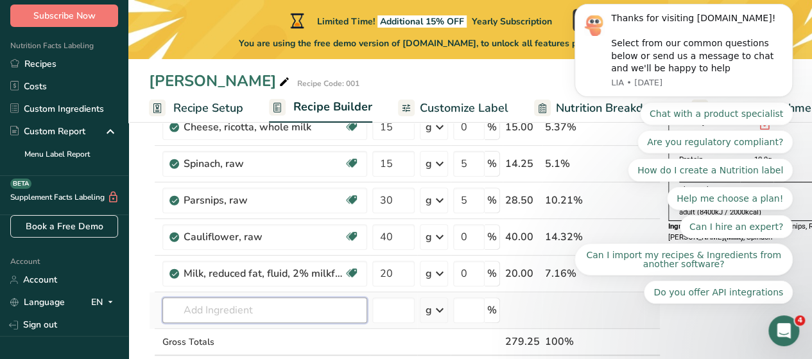
scroll to position [151, 0]
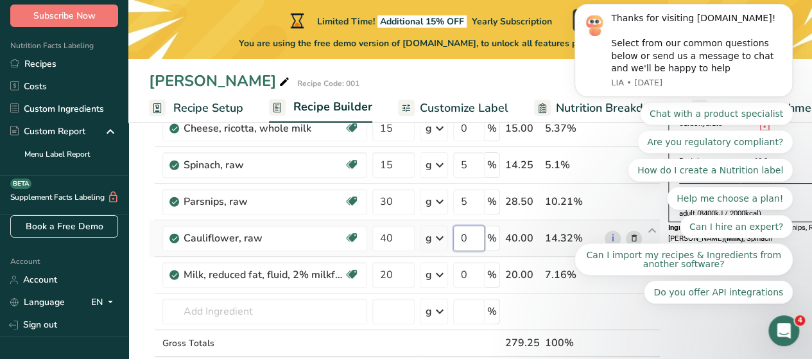
click at [474, 238] on input "0" at bounding box center [468, 238] width 31 height 26
type input "5"
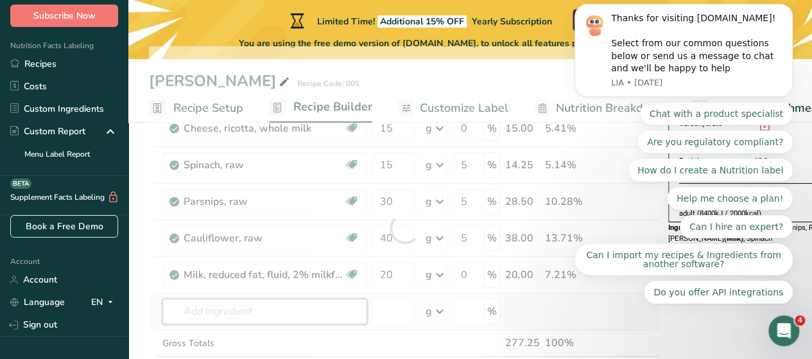
click at [332, 307] on div "Ingredient * Amount * Unit * Waste * .a-a{fill:#347362;}.b-a{fill:#fff;} Grams …" at bounding box center [405, 228] width 512 height 364
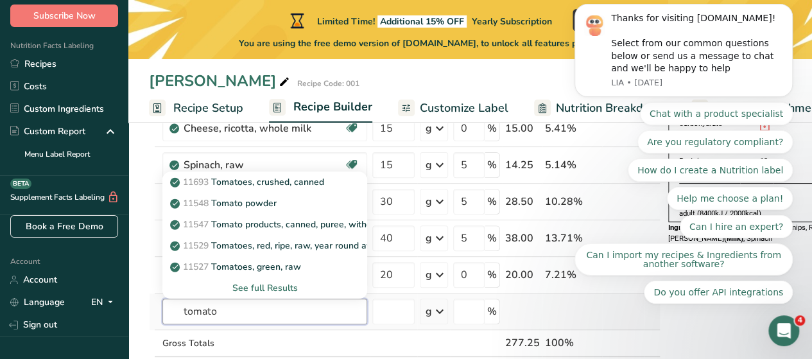
type input "tomato"
click at [289, 284] on div "See full Results" at bounding box center [265, 287] width 184 height 13
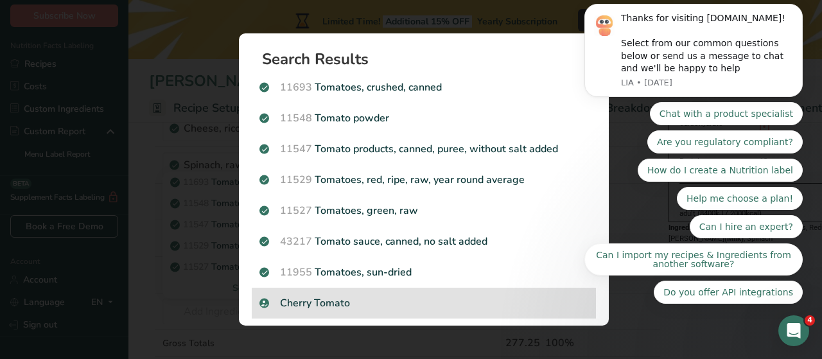
click at [331, 305] on p "Cherry Tomato" at bounding box center [423, 302] width 329 height 15
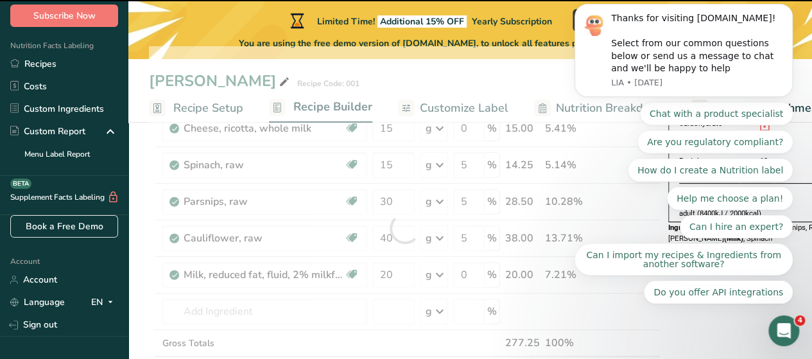
type input "0"
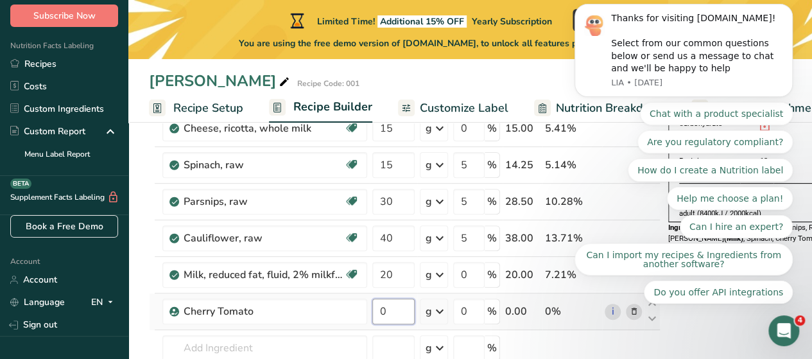
click at [388, 309] on input "0" at bounding box center [393, 312] width 42 height 26
type input "10"
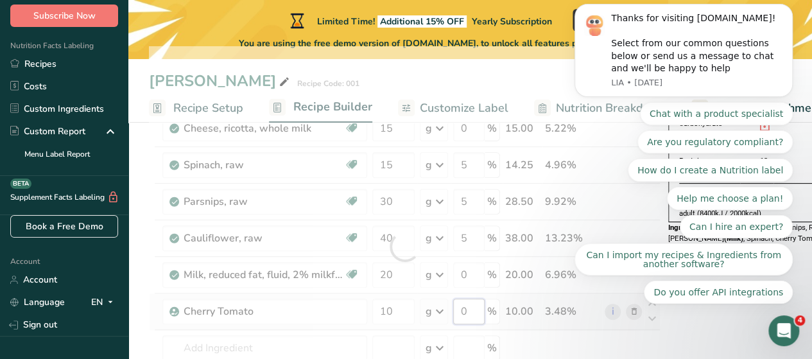
click at [474, 310] on div "Ingredient * Amount * Unit * Waste * .a-a{fill:#347362;}.b-a{fill:#fff;} Grams …" at bounding box center [405, 246] width 512 height 401
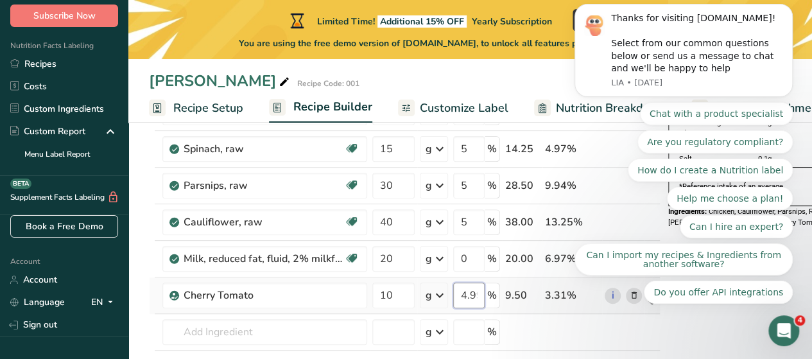
scroll to position [168, 0]
type input "4.999991"
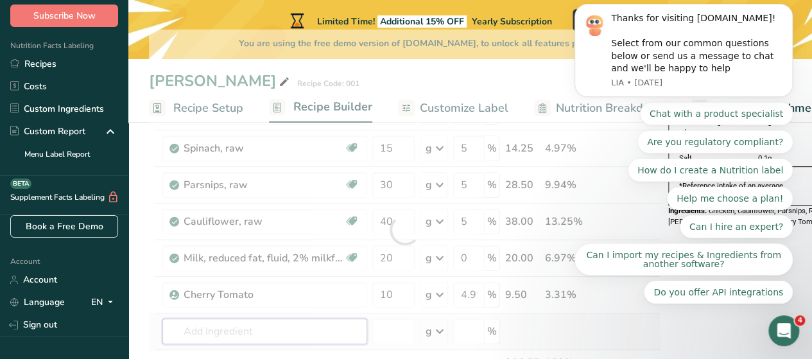
click at [321, 334] on div "Ingredient * Amount * Unit * Waste * .a-a{fill:#347362;}.b-a{fill:#fff;} Grams …" at bounding box center [405, 230] width 512 height 401
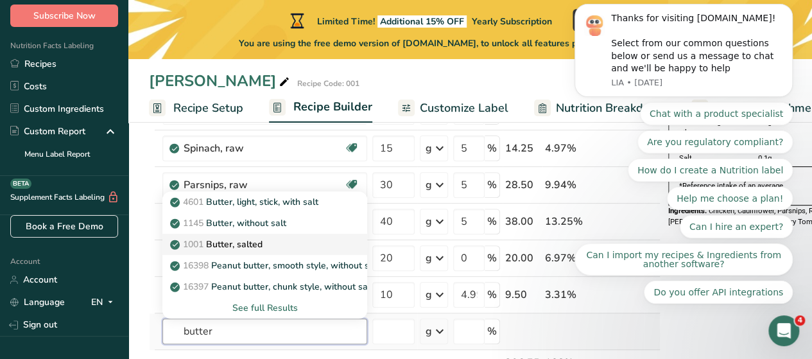
type input "butter"
click at [265, 243] on div "1001 Butter, salted" at bounding box center [255, 244] width 164 height 13
type input "Butter, salted"
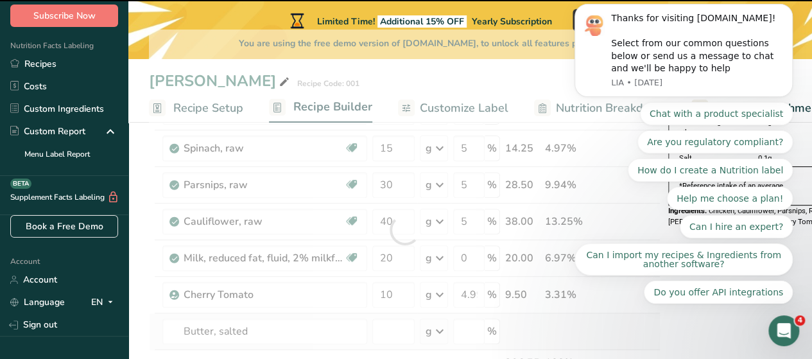
type input "0"
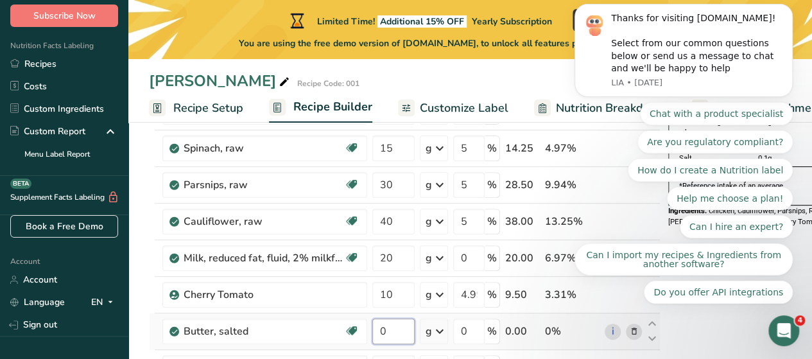
click at [401, 329] on input "0" at bounding box center [393, 331] width 42 height 26
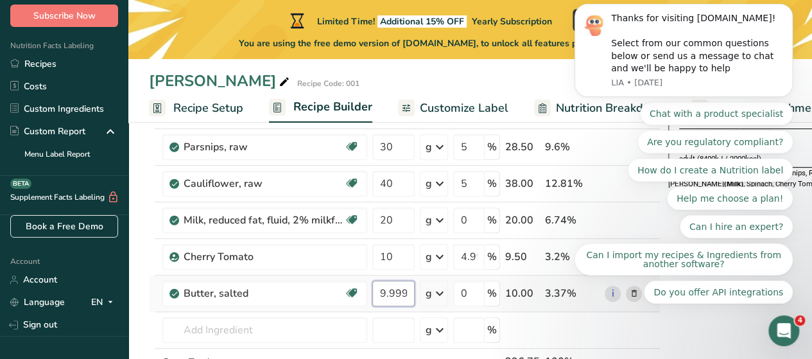
scroll to position [207, 0]
click at [390, 292] on input "9.999998" at bounding box center [393, 293] width 42 height 26
type input "8"
type input "10"
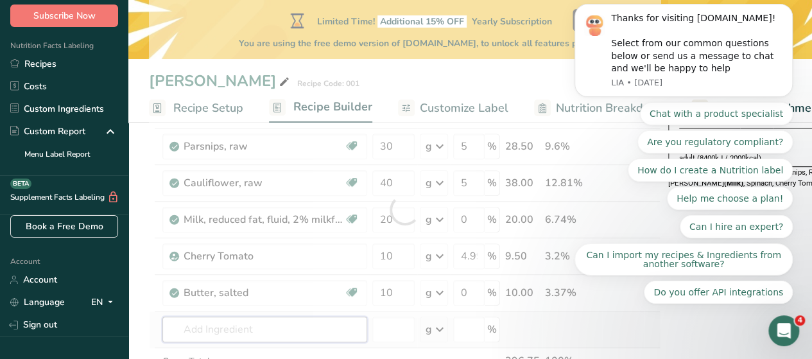
click at [250, 323] on div "Ingredient * Amount * Unit * Waste * .a-a{fill:#347362;}.b-a{fill:#fff;} Grams …" at bounding box center [405, 209] width 512 height 437
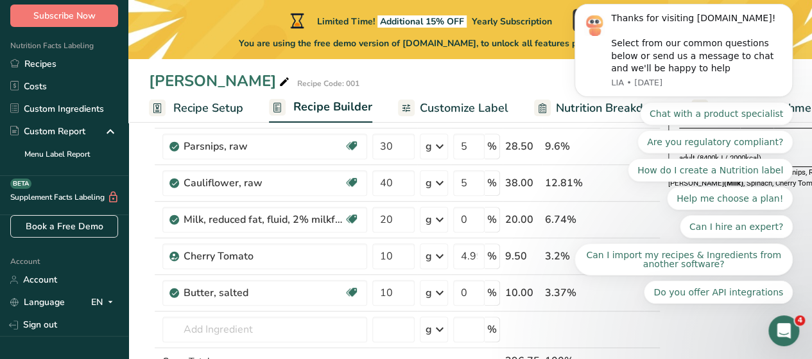
click at [279, 83] on icon at bounding box center [285, 82] width 12 height 18
type input "Z"
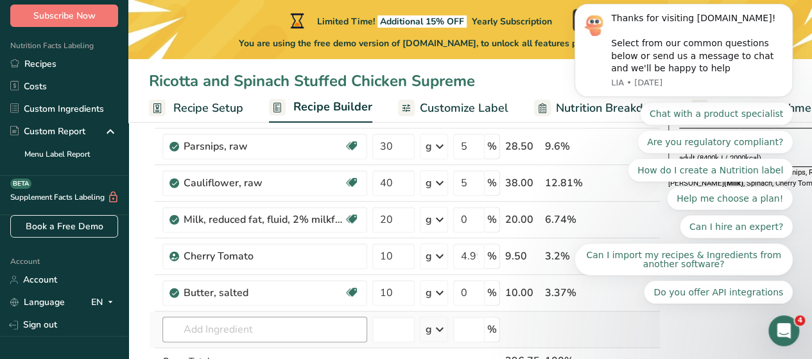
type input "Ricotta and Spinach Stuffed Chicken Supreme"
click at [203, 327] on input "text" at bounding box center [264, 329] width 205 height 26
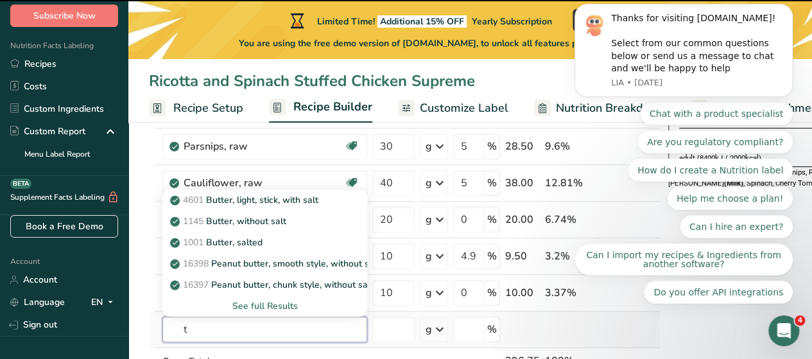
type input "ty"
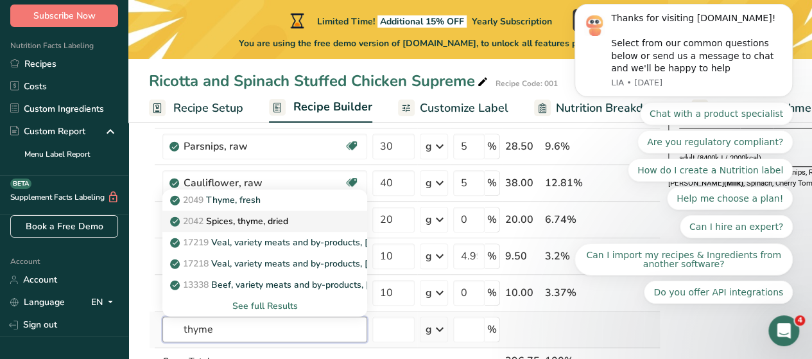
type input "thyme"
click at [263, 221] on p "2042 Spices, thyme, dried" at bounding box center [231, 220] width 116 height 13
type input "Spices, thyme, dried"
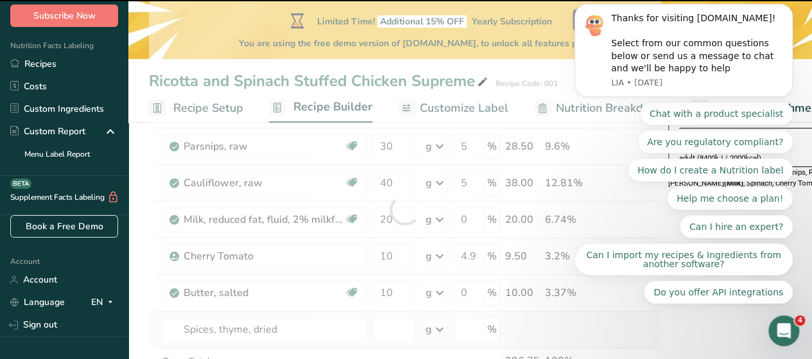
type input "0"
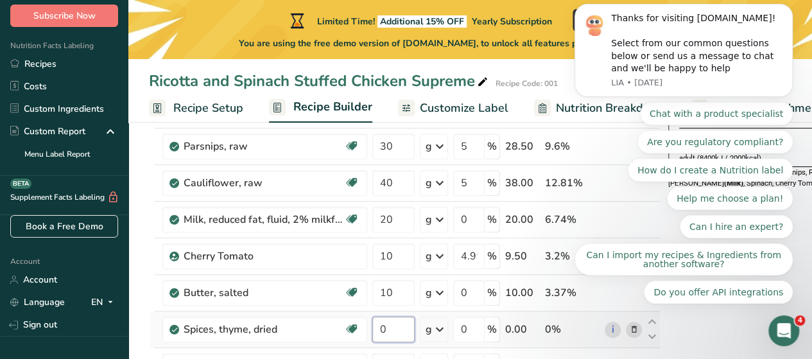
click at [401, 327] on input "0" at bounding box center [393, 329] width 42 height 26
type input "1"
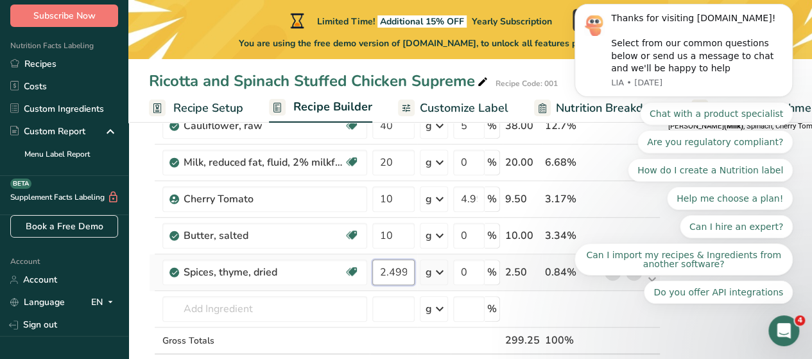
scroll to position [264, 0]
type input "2.499998"
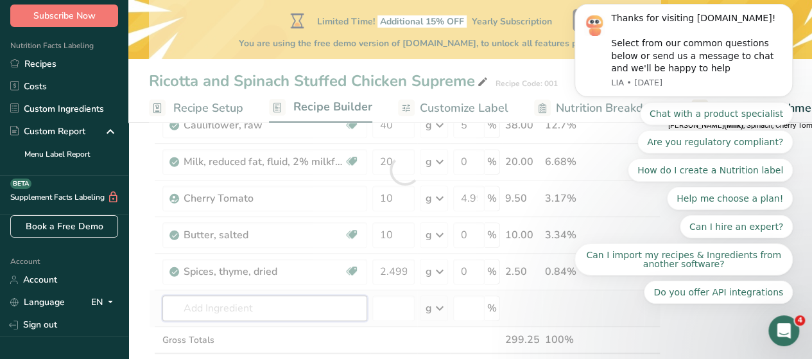
click at [263, 304] on div "Ingredient * Amount * Unit * Waste * .a-a{fill:#347362;}.b-a{fill:#fff;} Grams …" at bounding box center [405, 170] width 512 height 474
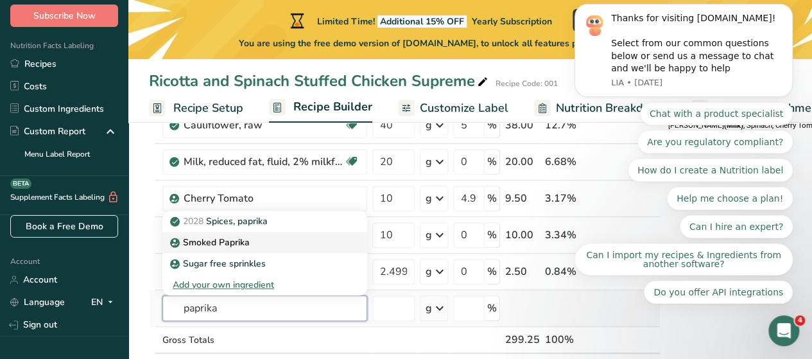
type input "paprika"
click at [239, 239] on p "Smoked Paprika" at bounding box center [211, 242] width 77 height 13
type input "Smoked Paprika"
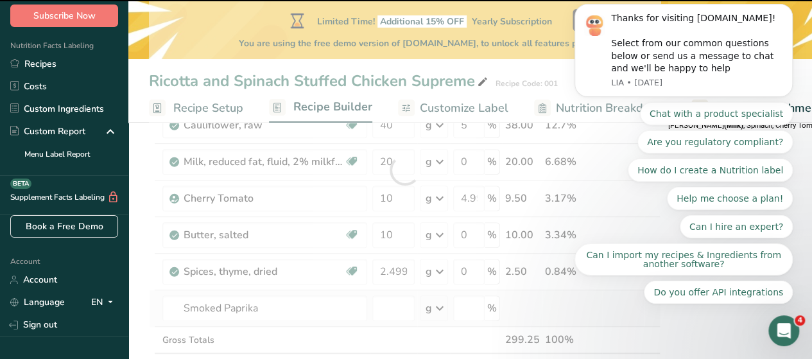
type input "0"
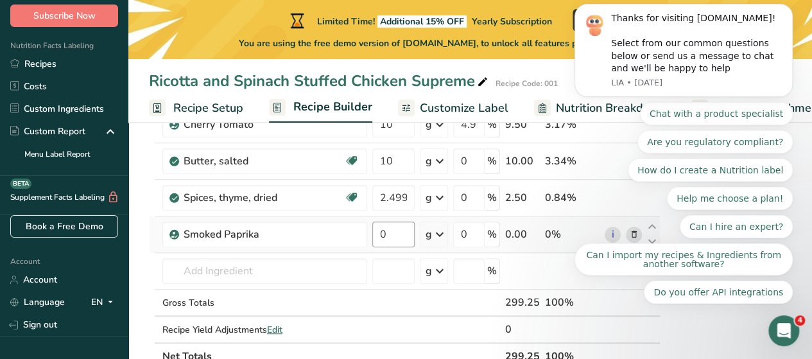
scroll to position [339, 0]
click at [390, 230] on input "0" at bounding box center [393, 234] width 42 height 26
type input "2"
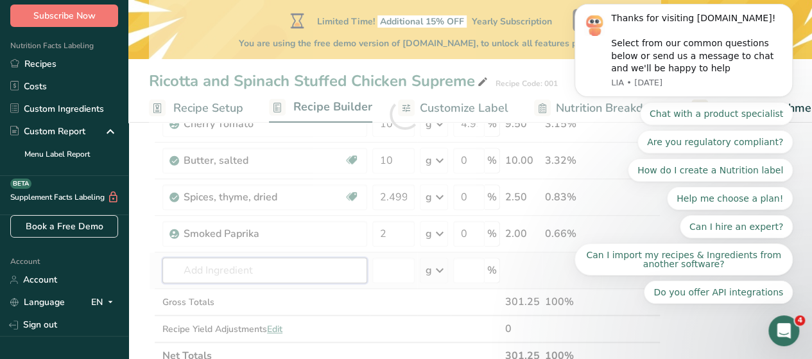
click at [271, 267] on div "Ingredient * Amount * Unit * Waste * .a-a{fill:#347362;}.b-a{fill:#fff;} Grams …" at bounding box center [405, 114] width 512 height 510
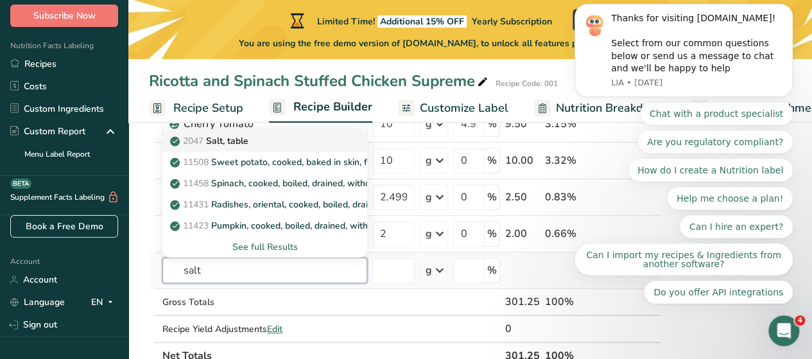
type input "salt"
click at [245, 138] on p "2047 Salt, table" at bounding box center [211, 140] width 76 height 13
type input "Salt, table"
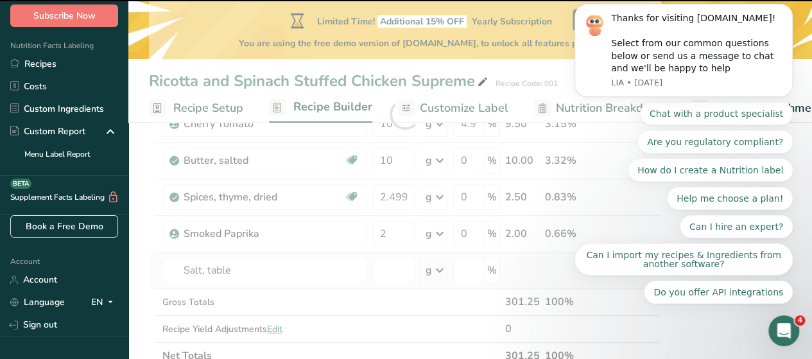
type input "0"
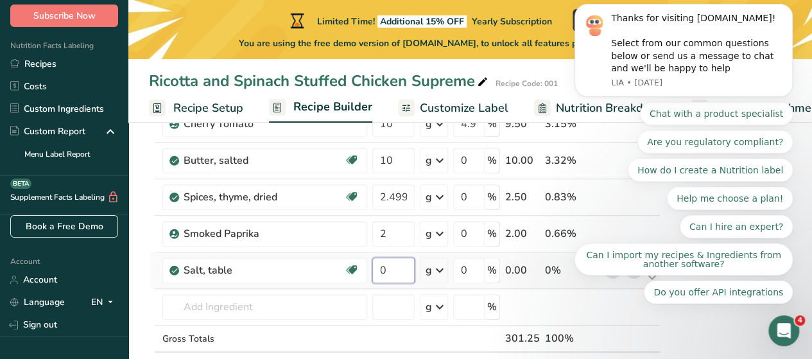
click at [399, 270] on input "0" at bounding box center [393, 270] width 42 height 26
type input "1"
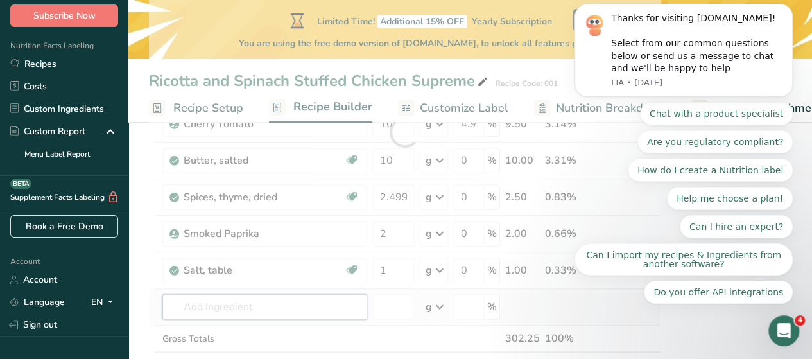
click at [270, 306] on div "Ingredient * Amount * Unit * Waste * .a-a{fill:#347362;}.b-a{fill:#fff;} Grams …" at bounding box center [405, 132] width 512 height 547
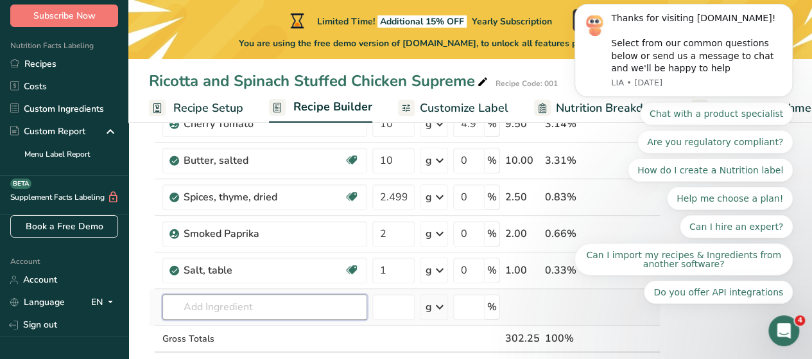
type input "b"
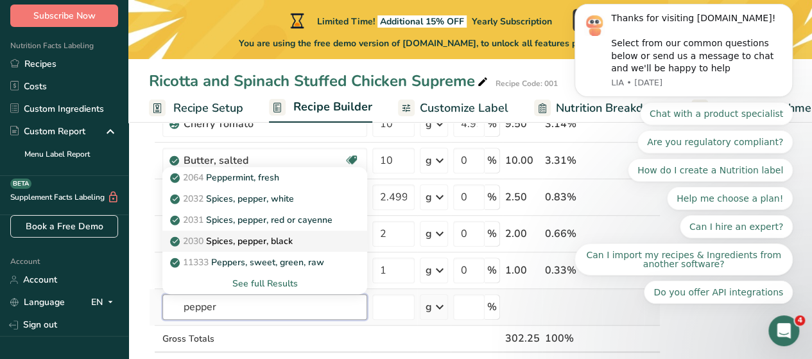
type input "pepper"
click at [257, 239] on p "2030 Spices, pepper, black" at bounding box center [233, 240] width 120 height 13
type input "Spices, pepper, black"
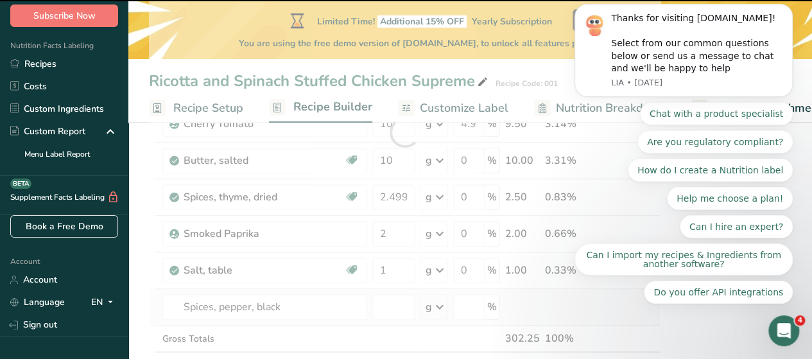
type input "0"
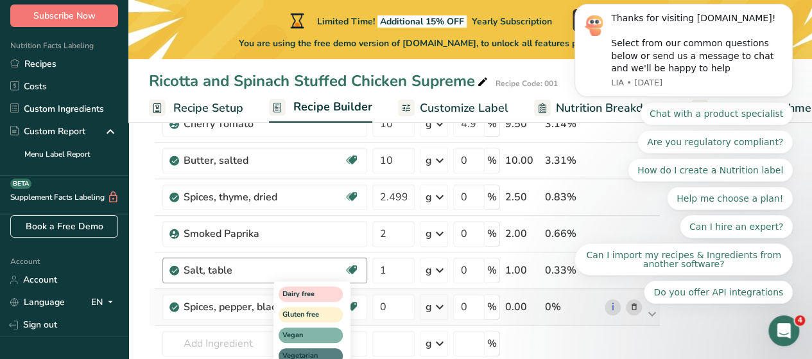
click at [390, 305] on div "Dairy free Gluten free Vegan Vegetarian Soy free" at bounding box center [334, 334] width 123 height 110
click at [385, 302] on div "Dairy free Gluten free Vegan Vegetarian Soy free" at bounding box center [334, 334] width 123 height 110
click at [390, 302] on div "Dairy free Gluten free Vegan Vegetarian Soy free" at bounding box center [334, 334] width 123 height 110
click at [381, 303] on div "Dairy free Gluten free Vegan Vegetarian Soy free" at bounding box center [334, 334] width 123 height 110
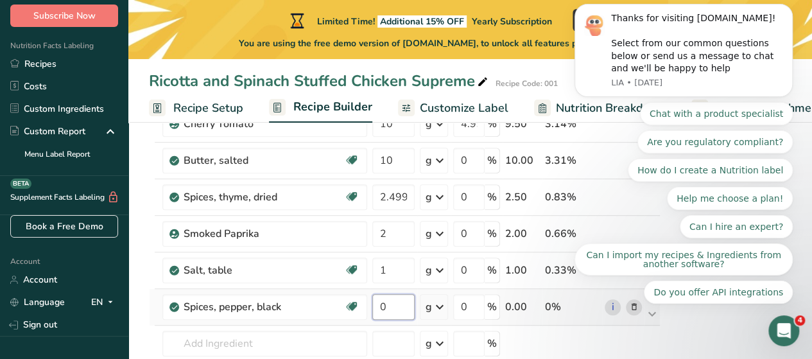
click at [396, 307] on input "0" at bounding box center [393, 307] width 42 height 26
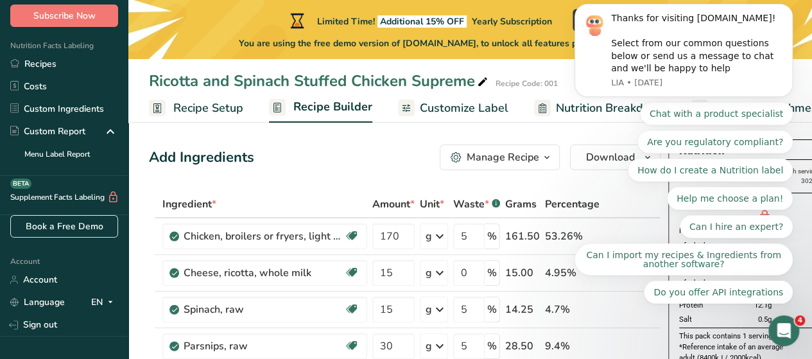
scroll to position [0, 0]
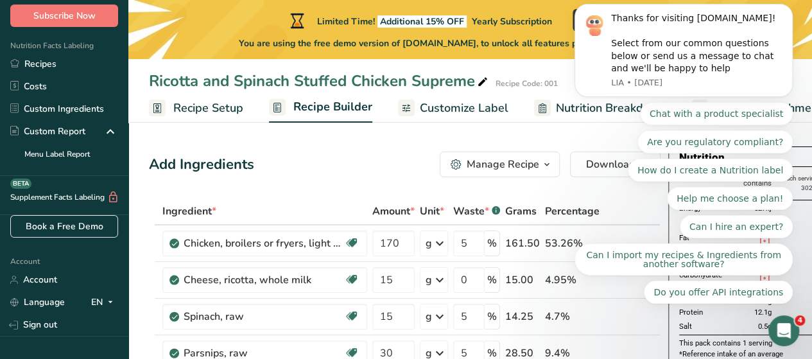
type input "1"
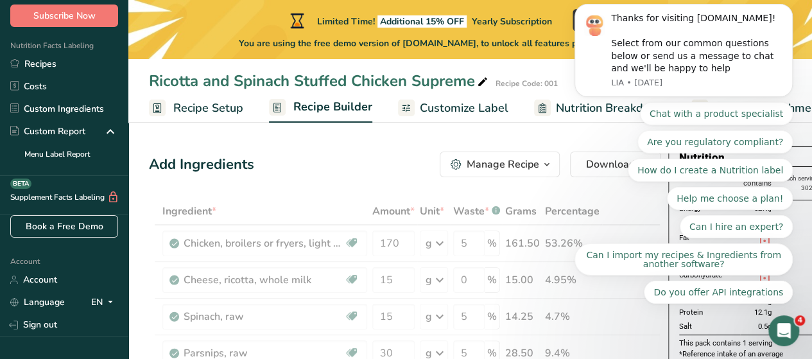
click html "Thanks for visiting FoodLabelMaker.com! Select from our common questions below …"
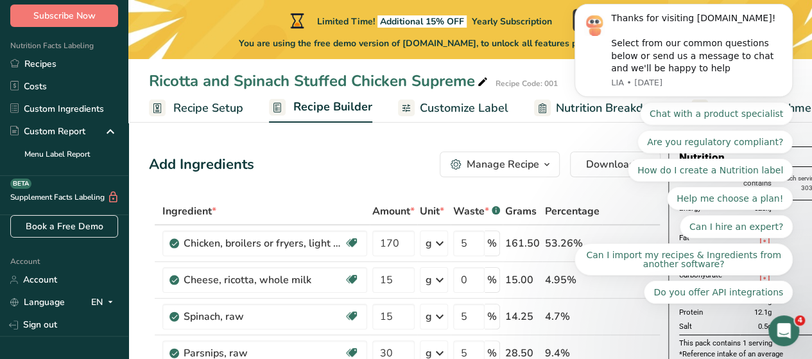
click at [563, 107] on body "Thanks for visiting FoodLabelMaker.com! Select from our common questions below …" at bounding box center [683, 84] width 247 height 469
click at [542, 105] on icon at bounding box center [543, 108] width 8 height 10
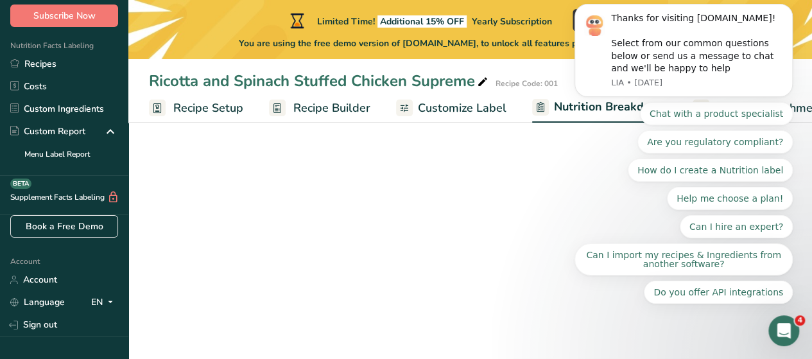
scroll to position [0, 85]
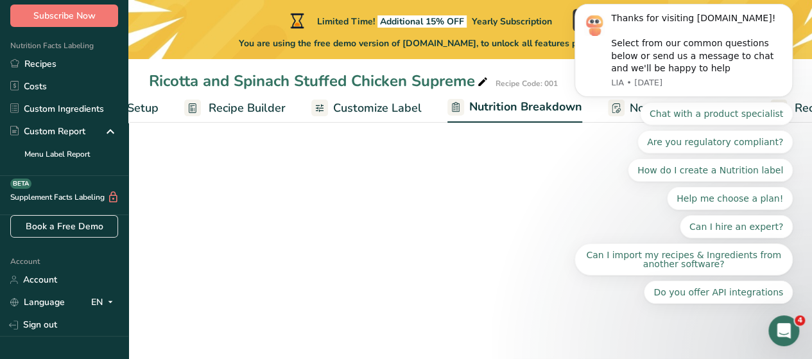
select select "Calories"
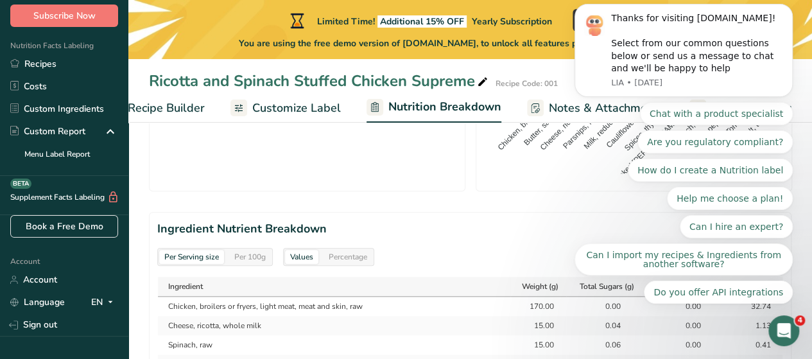
scroll to position [535, 0]
click at [786, 329] on icon "Open Intercom Messenger" at bounding box center [784, 330] width 21 height 21
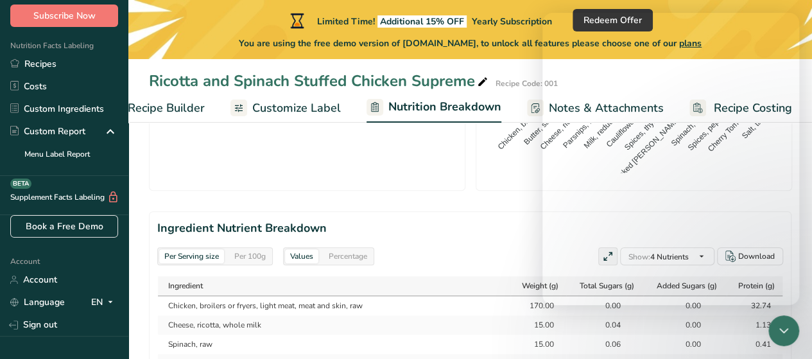
click at [476, 250] on div "Per Serving size Per 100g Values Percentage Show: 4 Nutrients All Nutrients Sta…" at bounding box center [470, 256] width 626 height 18
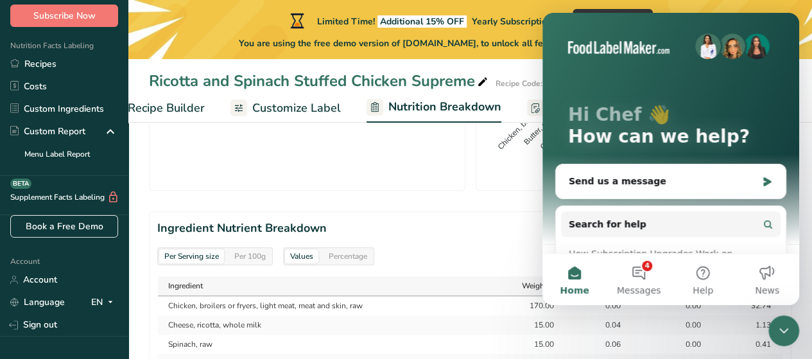
scroll to position [0, 0]
click at [582, 277] on button "Home" at bounding box center [574, 279] width 64 height 51
click at [576, 276] on button "Home" at bounding box center [574, 279] width 64 height 51
click at [644, 274] on button "4 Messages" at bounding box center [639, 279] width 64 height 51
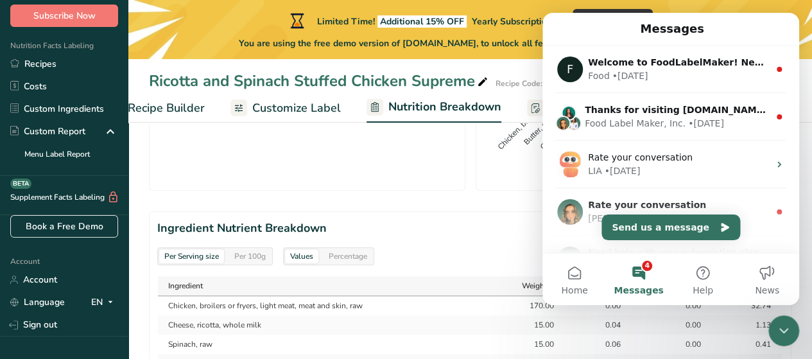
click at [525, 232] on h2 "Ingredient Nutrient Breakdown" at bounding box center [470, 228] width 626 height 17
click at [575, 276] on button "Home" at bounding box center [574, 279] width 64 height 51
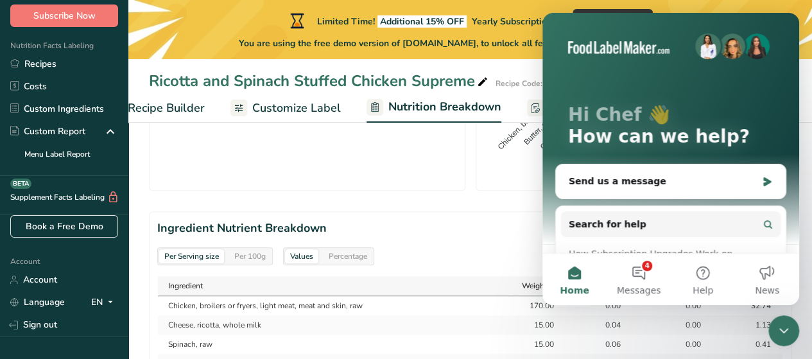
click at [575, 276] on button "Home" at bounding box center [574, 279] width 64 height 51
click at [779, 329] on icon "Close Intercom Messenger" at bounding box center [783, 330] width 15 height 15
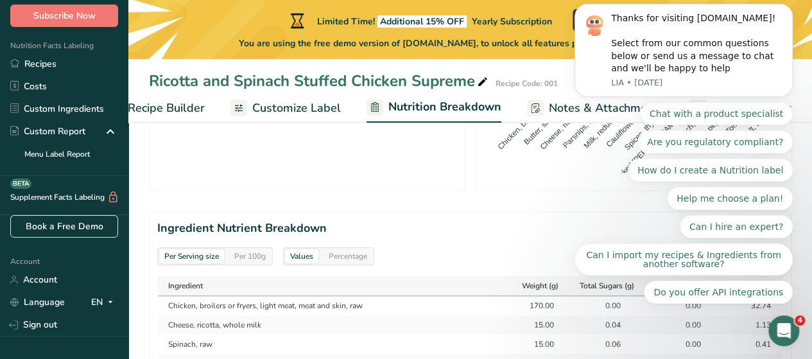
click at [534, 228] on h2 "Ingredient Nutrient Breakdown" at bounding box center [470, 228] width 626 height 17
click at [794, 16] on button "Dismiss notification" at bounding box center [789, 7] width 17 height 17
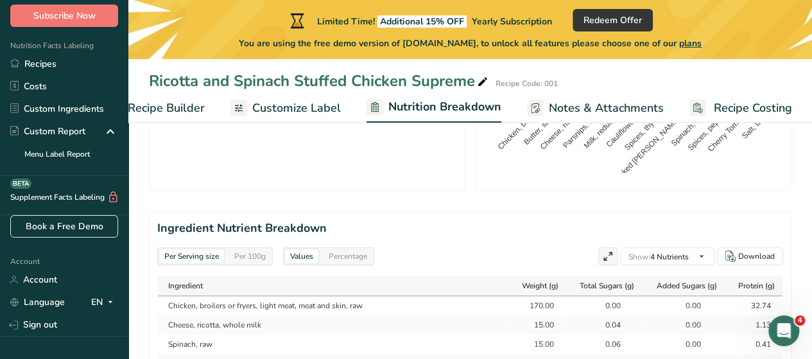
click at [732, 111] on span "Recipe Costing" at bounding box center [753, 108] width 78 height 17
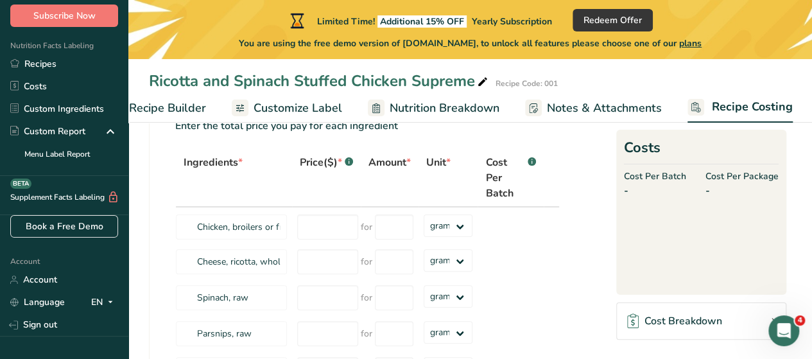
scroll to position [56, 0]
click at [339, 234] on input "number" at bounding box center [327, 227] width 61 height 25
type input "6.15"
click at [390, 232] on input "number" at bounding box center [394, 227] width 39 height 25
click at [457, 223] on select "grams kg mg mcg lb oz" at bounding box center [448, 226] width 49 height 22
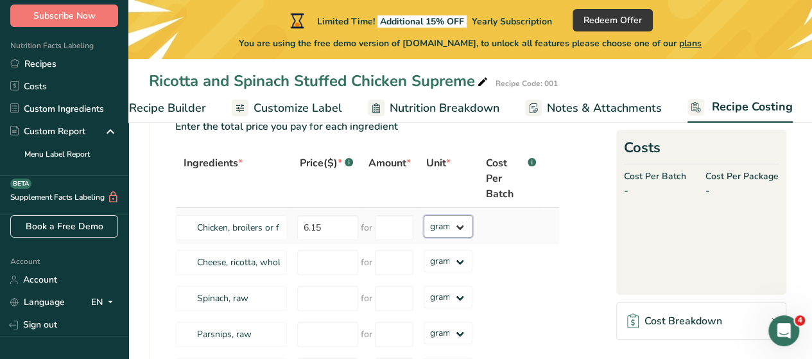
select select "1"
click at [424, 215] on select "grams kg mg mcg lb oz" at bounding box center [448, 226] width 49 height 22
click at [407, 227] on input "number" at bounding box center [394, 227] width 39 height 25
type input "1"
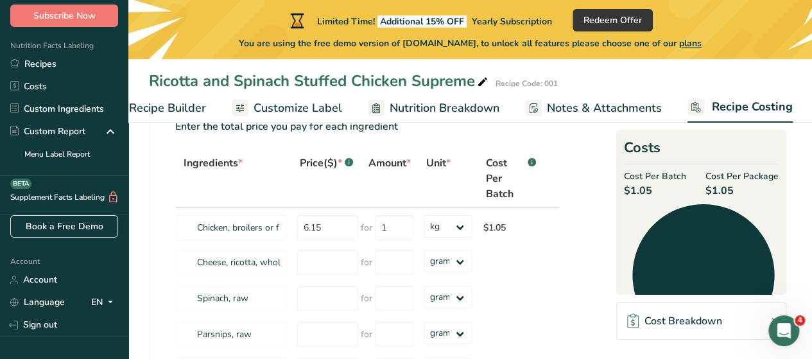
click at [637, 322] on icon at bounding box center [633, 320] width 12 height 15
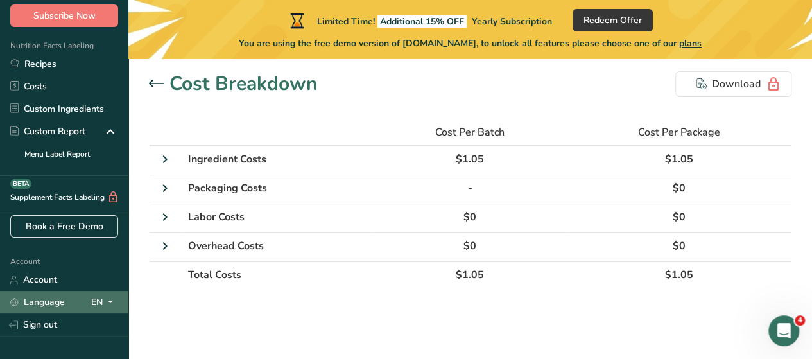
click at [105, 304] on icon at bounding box center [110, 302] width 10 height 16
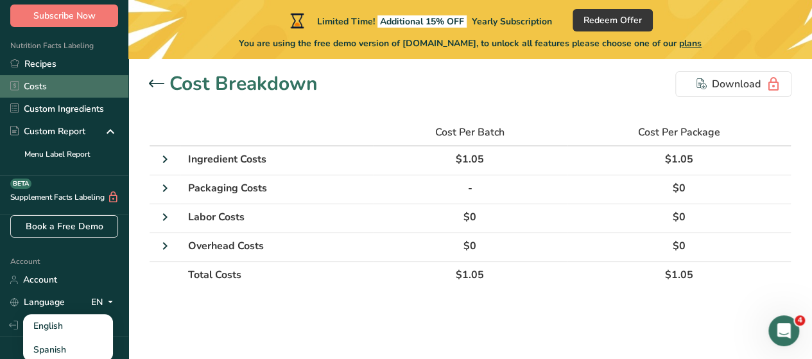
click at [54, 91] on link "Costs" at bounding box center [64, 86] width 128 height 22
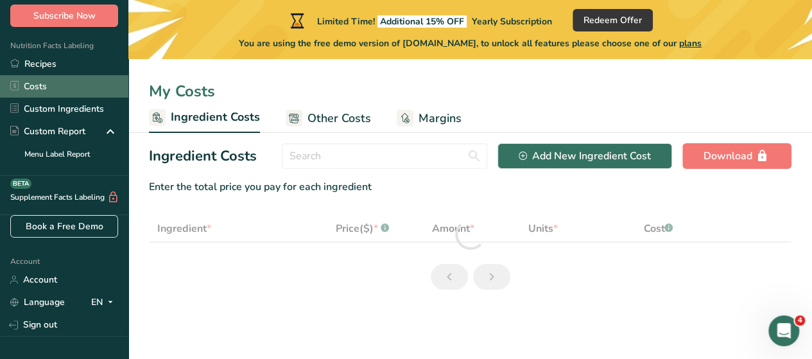
select select "1"
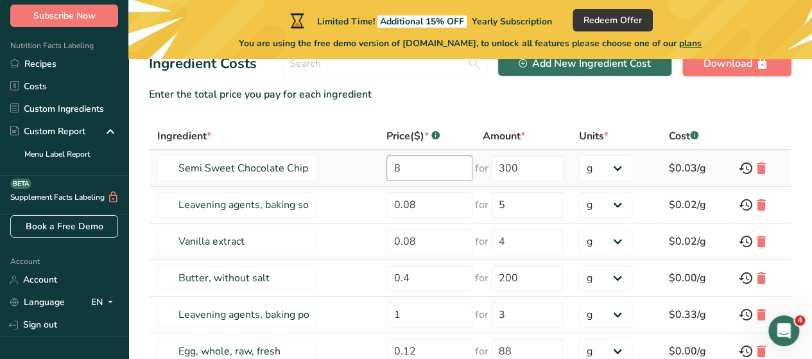
scroll to position [80, 0]
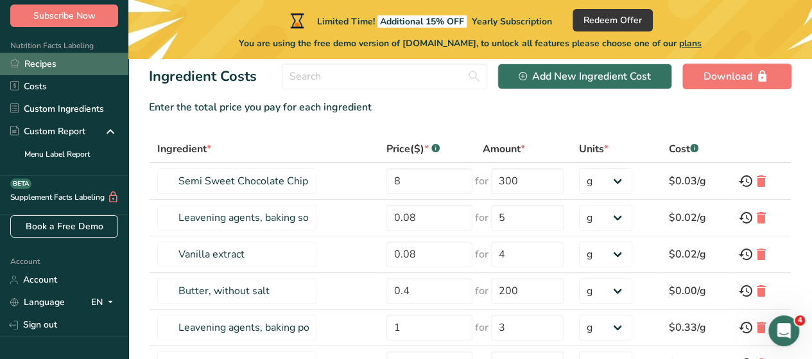
click at [58, 64] on link "Recipes" at bounding box center [64, 64] width 128 height 22
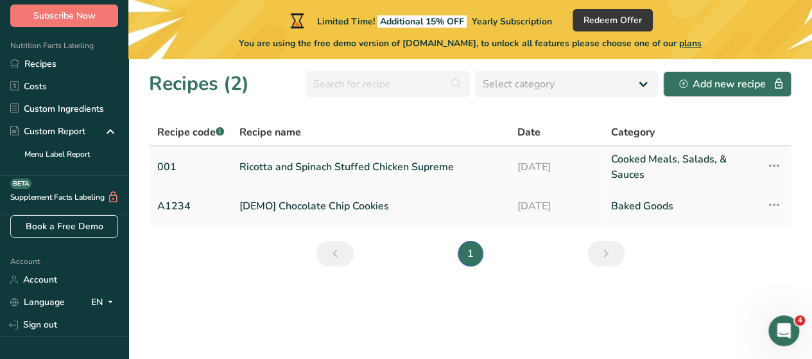
click at [409, 168] on link "Ricotta and Spinach Stuffed Chicken Supreme" at bounding box center [370, 166] width 263 height 31
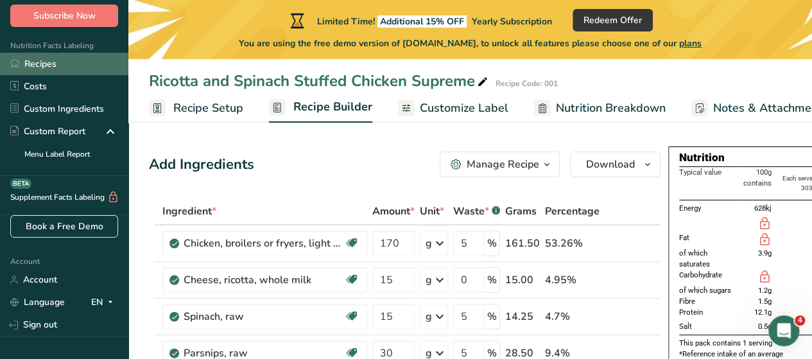
click at [65, 65] on link "Recipes" at bounding box center [64, 64] width 128 height 22
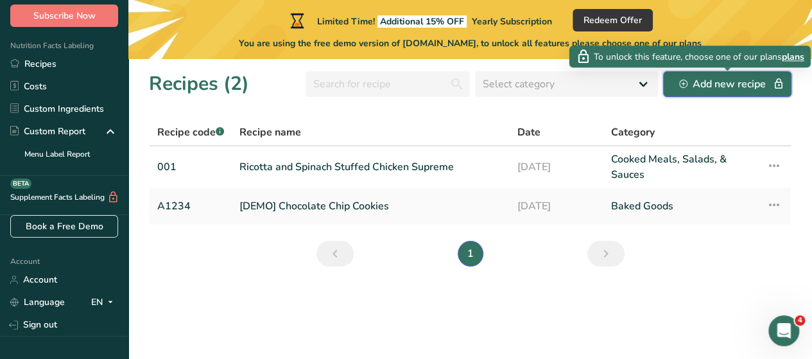
click at [728, 87] on div "Add new recipe" at bounding box center [727, 83] width 96 height 15
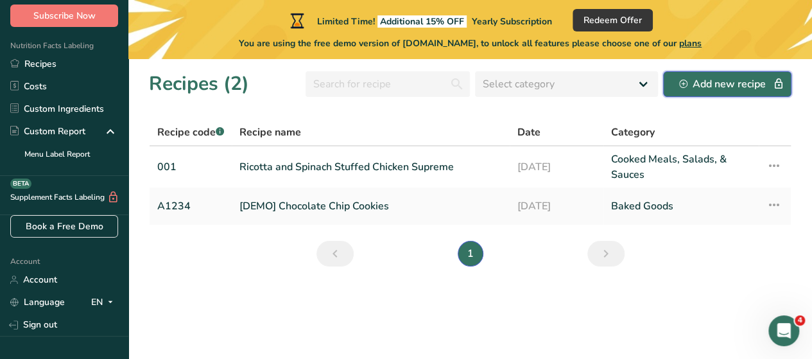
click at [701, 87] on div "Add new recipe" at bounding box center [727, 83] width 96 height 15
click at [367, 175] on link "Ricotta and Spinach Stuffed Chicken Supreme" at bounding box center [370, 166] width 263 height 31
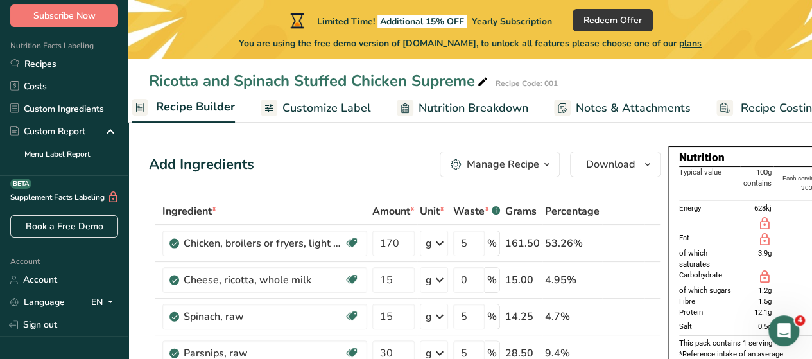
scroll to position [0, 164]
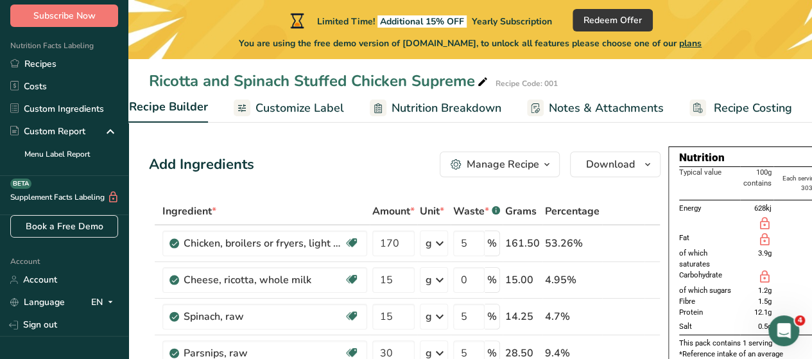
click at [754, 105] on span "Recipe Costing" at bounding box center [753, 108] width 78 height 17
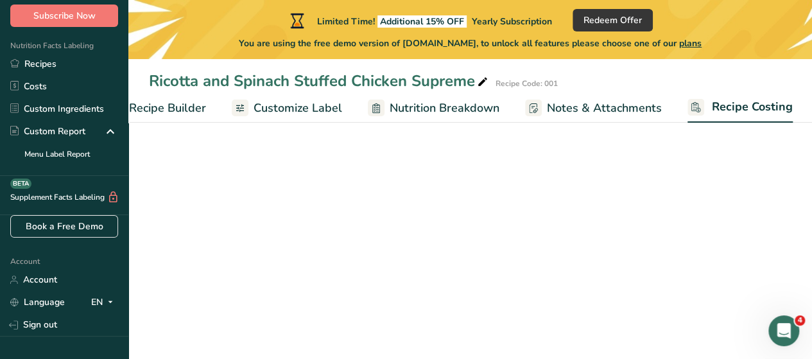
select select "1"
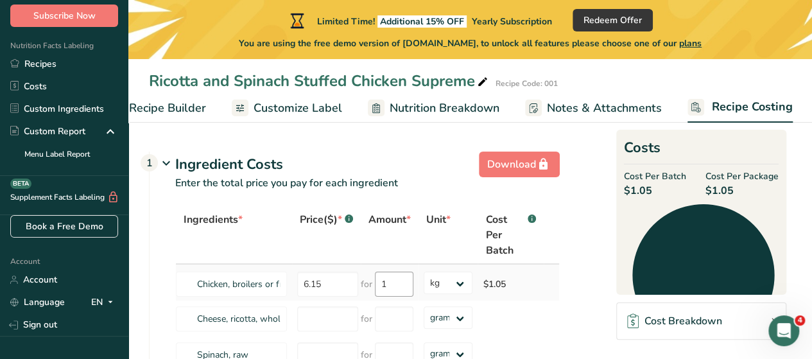
scroll to position [36, 0]
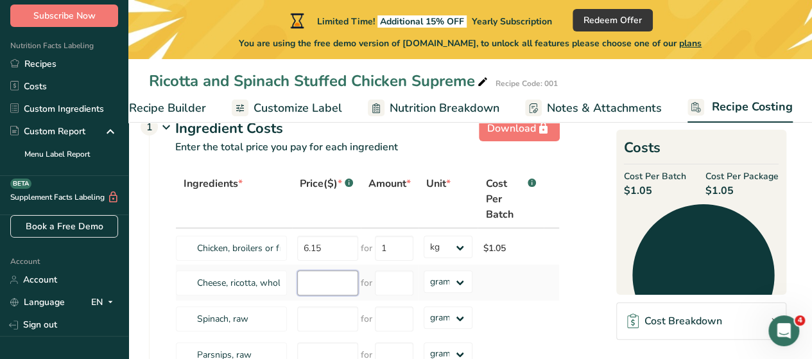
click at [321, 281] on input "number" at bounding box center [327, 282] width 61 height 25
type input "4.78"
click at [392, 279] on input "number" at bounding box center [394, 282] width 39 height 25
type input "500"
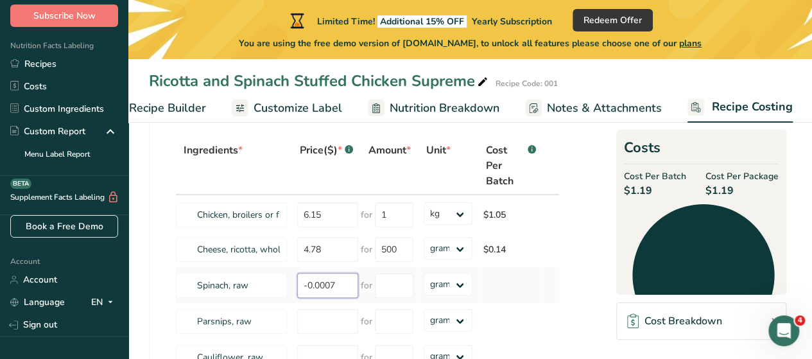
scroll to position [78, 0]
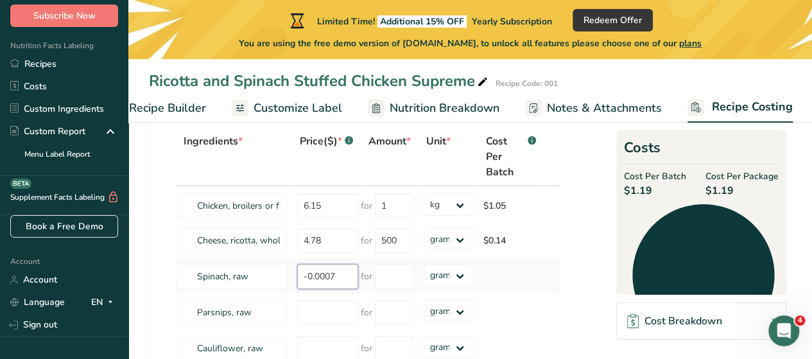
type input "0"
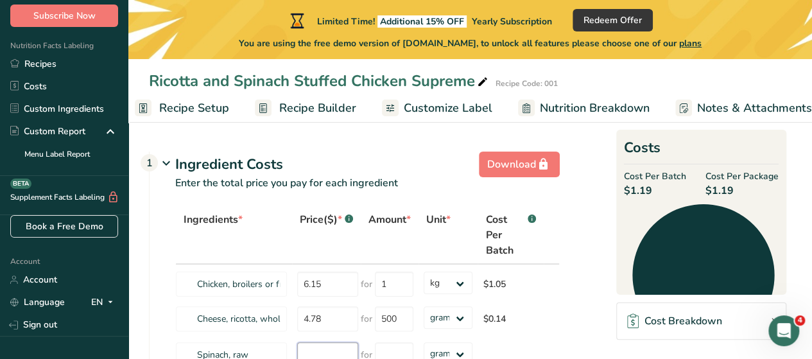
scroll to position [0, 0]
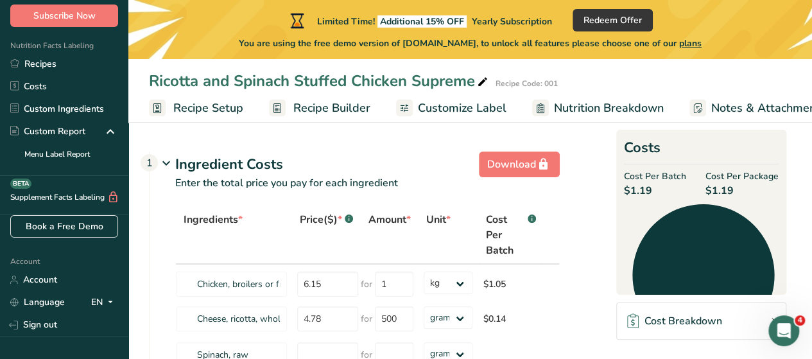
click at [329, 108] on span "Recipe Builder" at bounding box center [331, 108] width 77 height 17
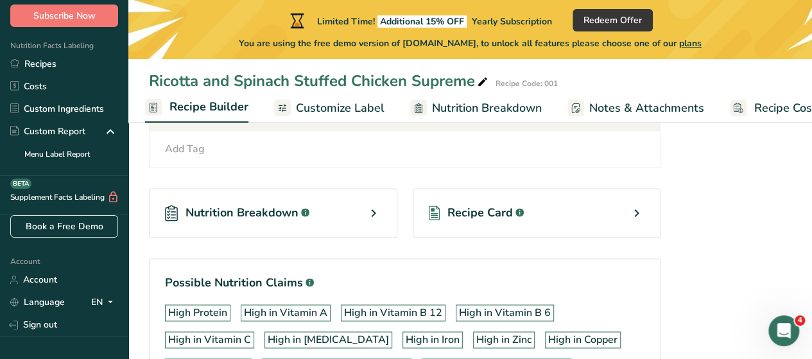
scroll to position [842, 0]
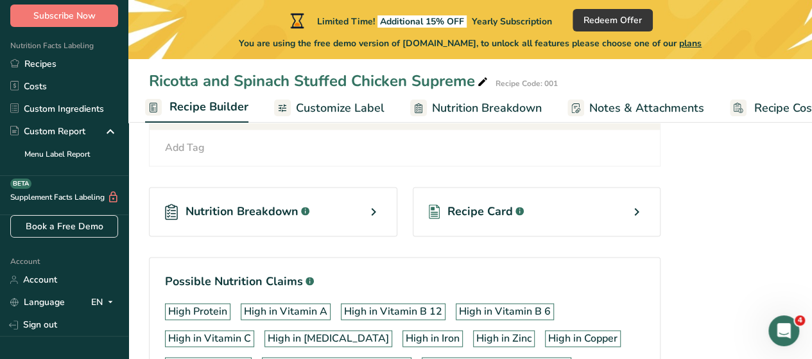
click at [469, 203] on span "Recipe Card" at bounding box center [479, 211] width 65 height 17
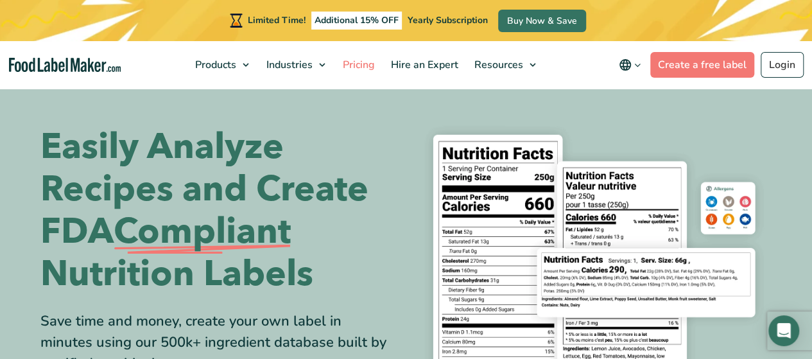
click at [368, 65] on span "Pricing" at bounding box center [357, 65] width 37 height 14
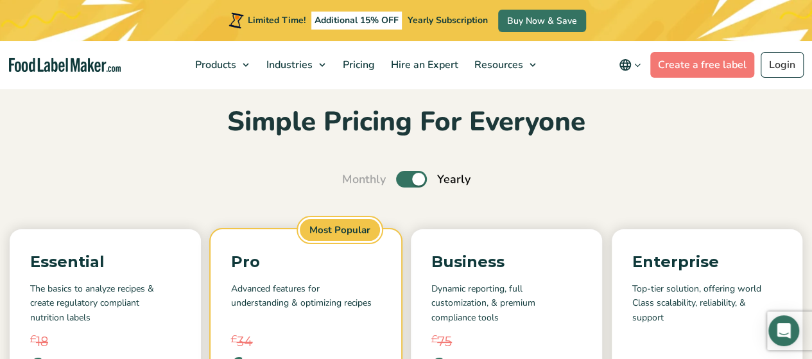
scroll to position [44, 0]
click at [404, 179] on label "Toggle" at bounding box center [411, 178] width 31 height 17
click at [353, 179] on input "Toggle" at bounding box center [349, 179] width 8 height 8
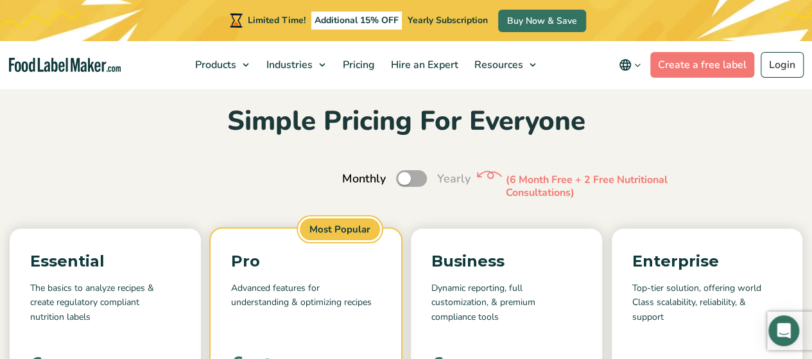
click at [408, 180] on label "Toggle" at bounding box center [411, 178] width 31 height 17
click at [353, 180] on input "Toggle" at bounding box center [349, 179] width 8 height 8
checkbox input "true"
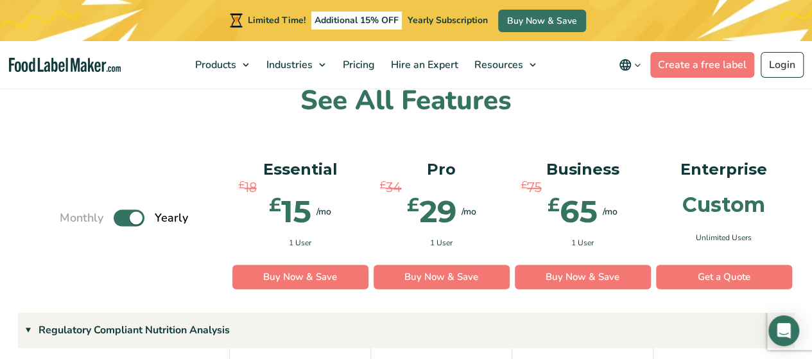
scroll to position [936, 0]
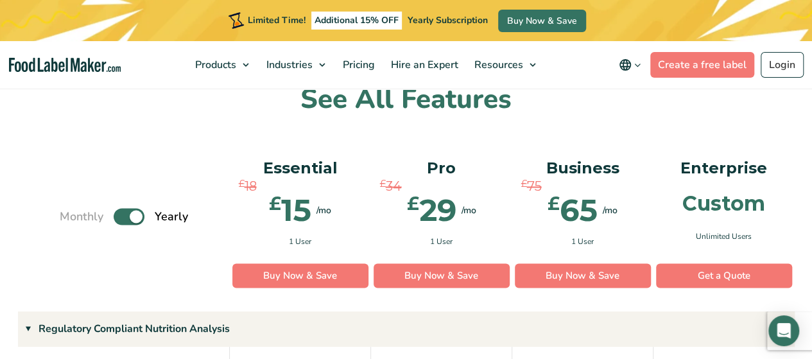
click at [123, 209] on label "Toggle" at bounding box center [129, 216] width 31 height 17
click at [71, 212] on input "Toggle" at bounding box center [66, 216] width 8 height 8
checkbox input "false"
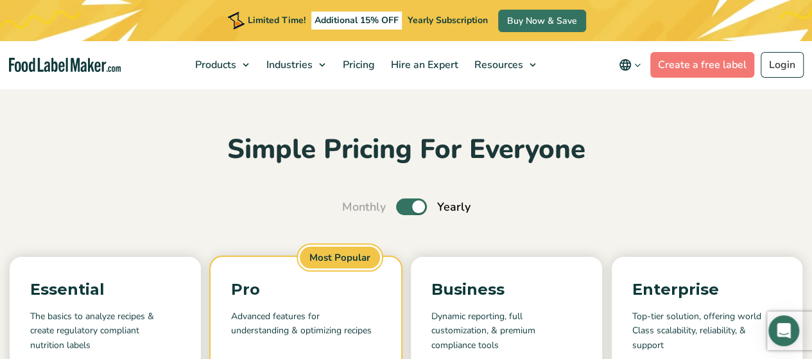
scroll to position [0, 0]
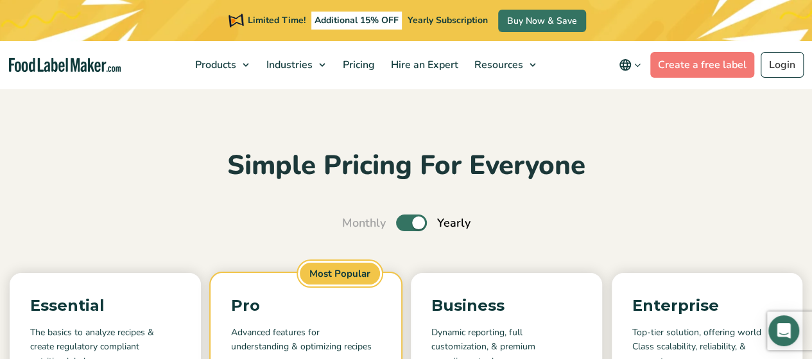
click at [408, 223] on label "Toggle" at bounding box center [411, 222] width 31 height 17
click at [353, 223] on input "Toggle" at bounding box center [349, 223] width 8 height 8
checkbox input "false"
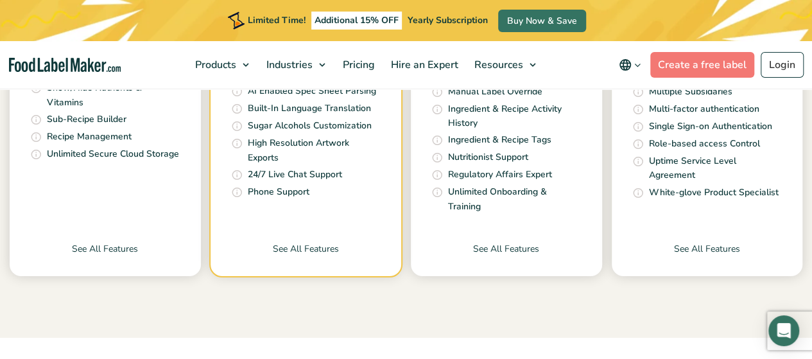
scroll to position [630, 0]
click at [322, 241] on link "See All Features" at bounding box center [306, 258] width 191 height 34
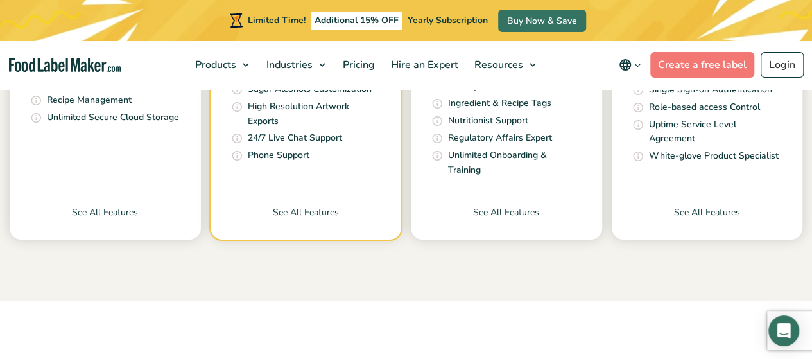
scroll to position [679, 0]
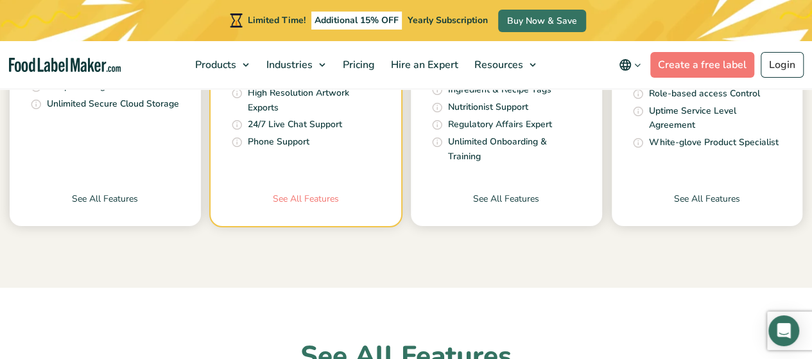
click at [307, 192] on link "See All Features" at bounding box center [306, 209] width 191 height 34
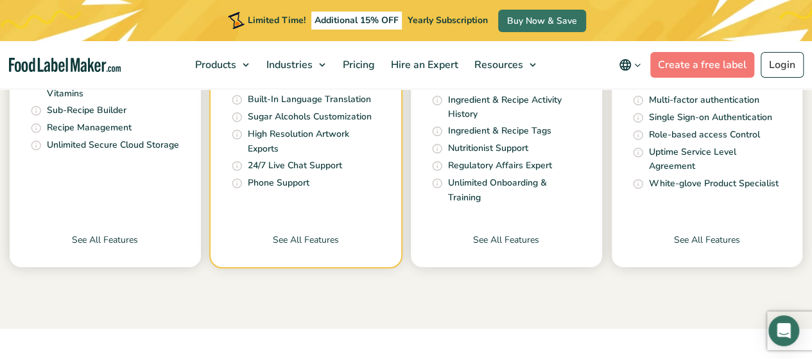
scroll to position [640, 0]
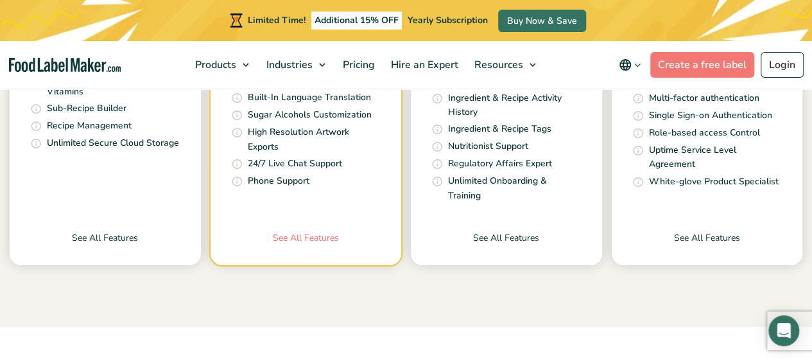
click at [311, 231] on link "See All Features" at bounding box center [306, 248] width 191 height 34
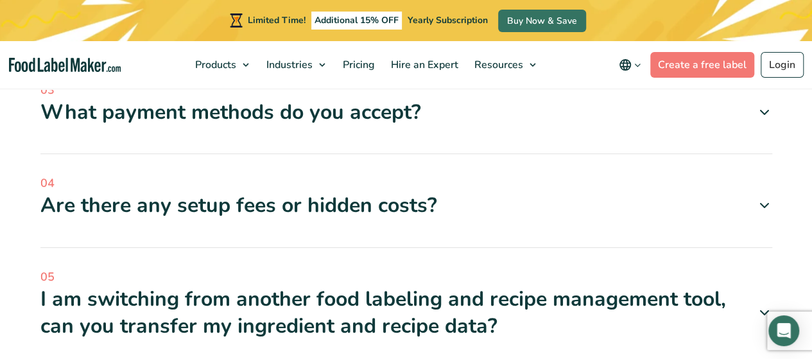
scroll to position [4123, 0]
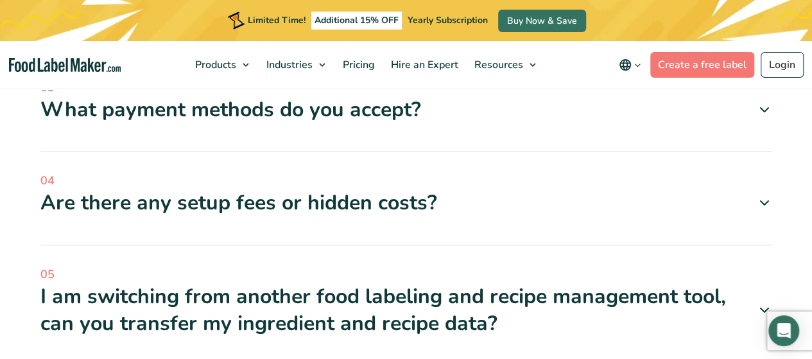
click at [663, 283] on div "I am switching from another food labeling and recipe management tool, can you t…" at bounding box center [406, 309] width 732 height 53
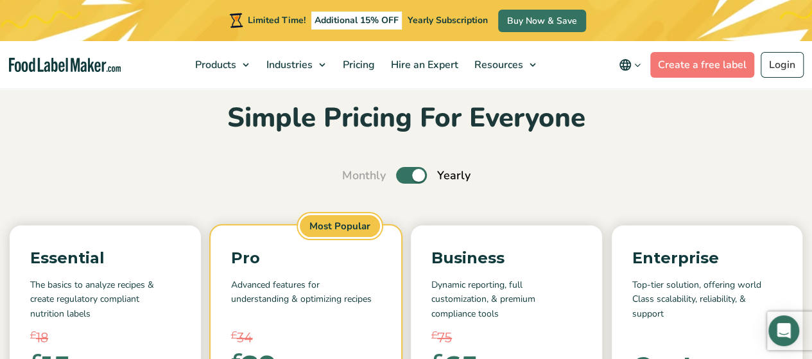
scroll to position [0, 0]
